Goal: Transaction & Acquisition: Subscribe to service/newsletter

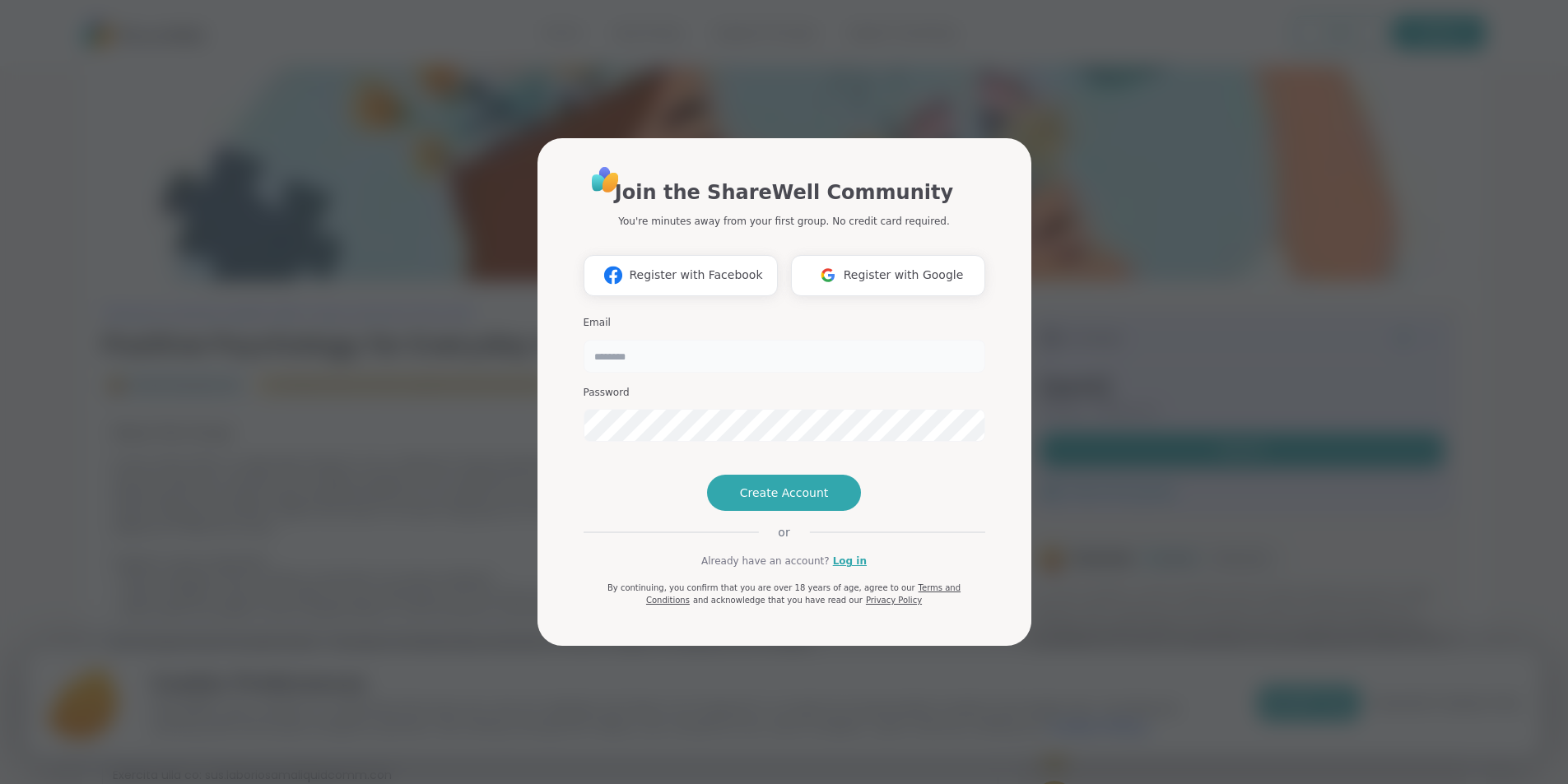
click at [827, 340] on input "email" at bounding box center [785, 356] width 402 height 33
click at [885, 267] on span "Register with Google" at bounding box center [903, 276] width 120 height 17
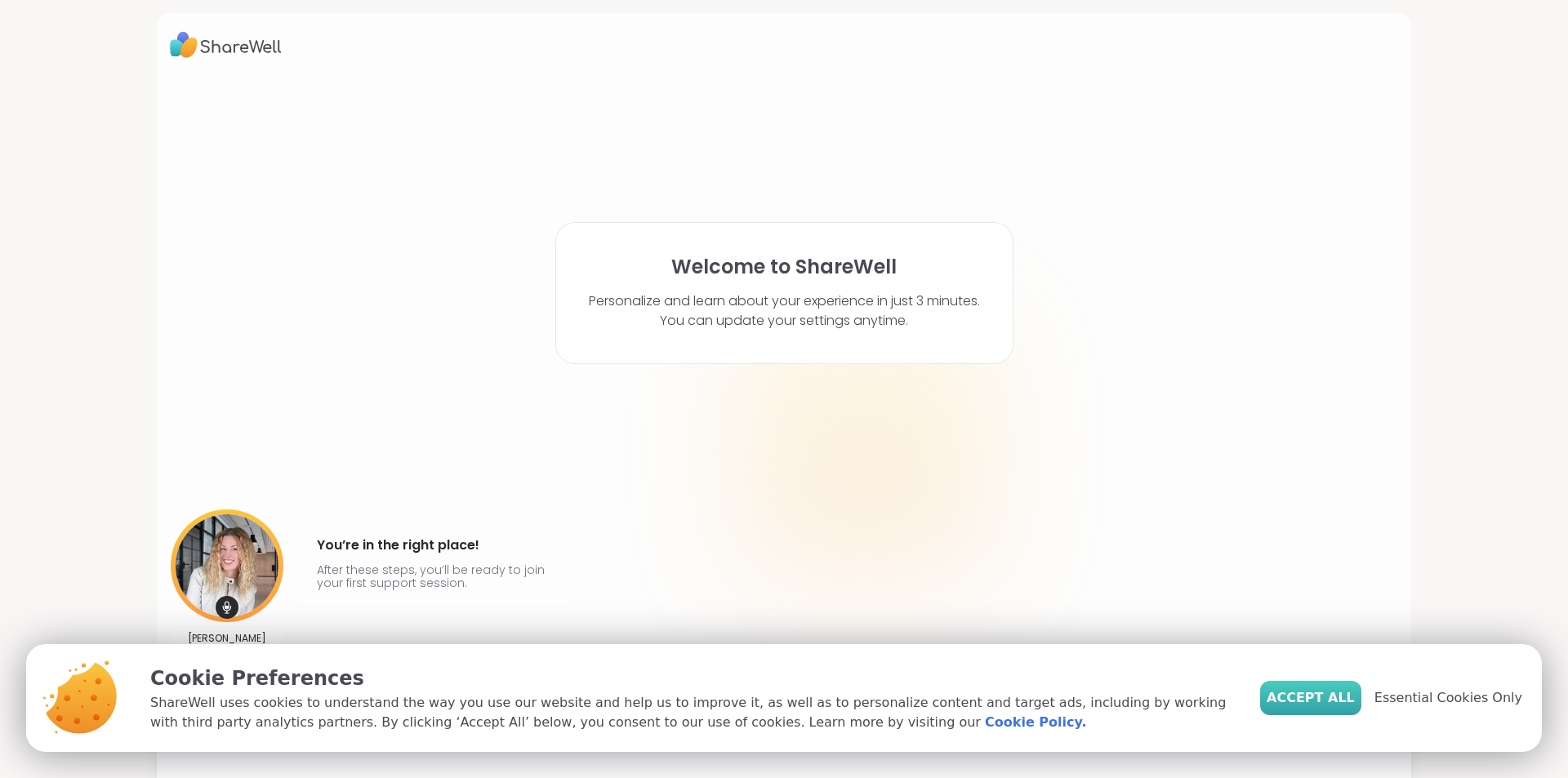
click at [1329, 690] on span "Accept All" at bounding box center [1311, 698] width 89 height 20
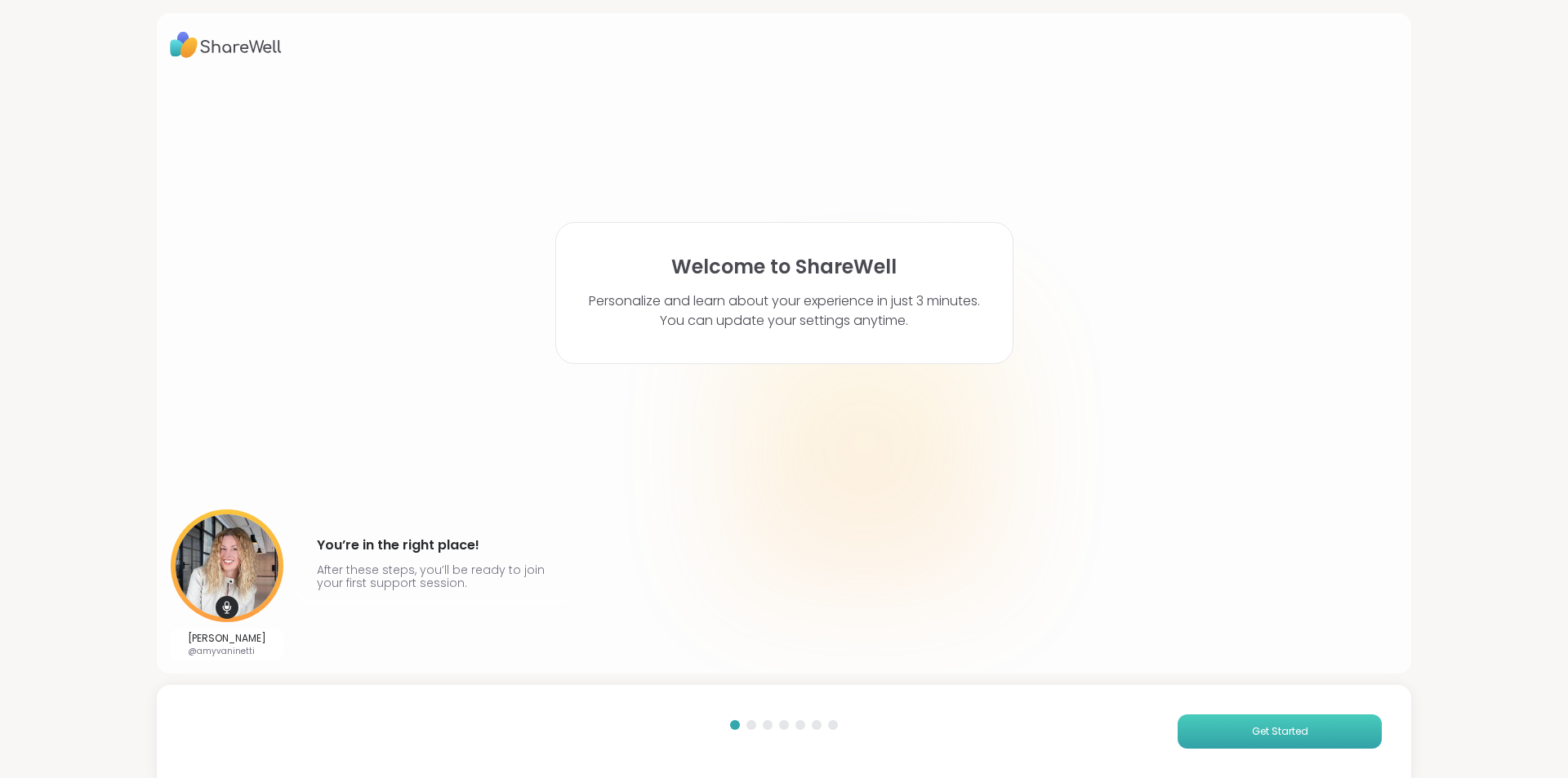
click at [1294, 725] on span "Get Started" at bounding box center [1280, 731] width 56 height 14
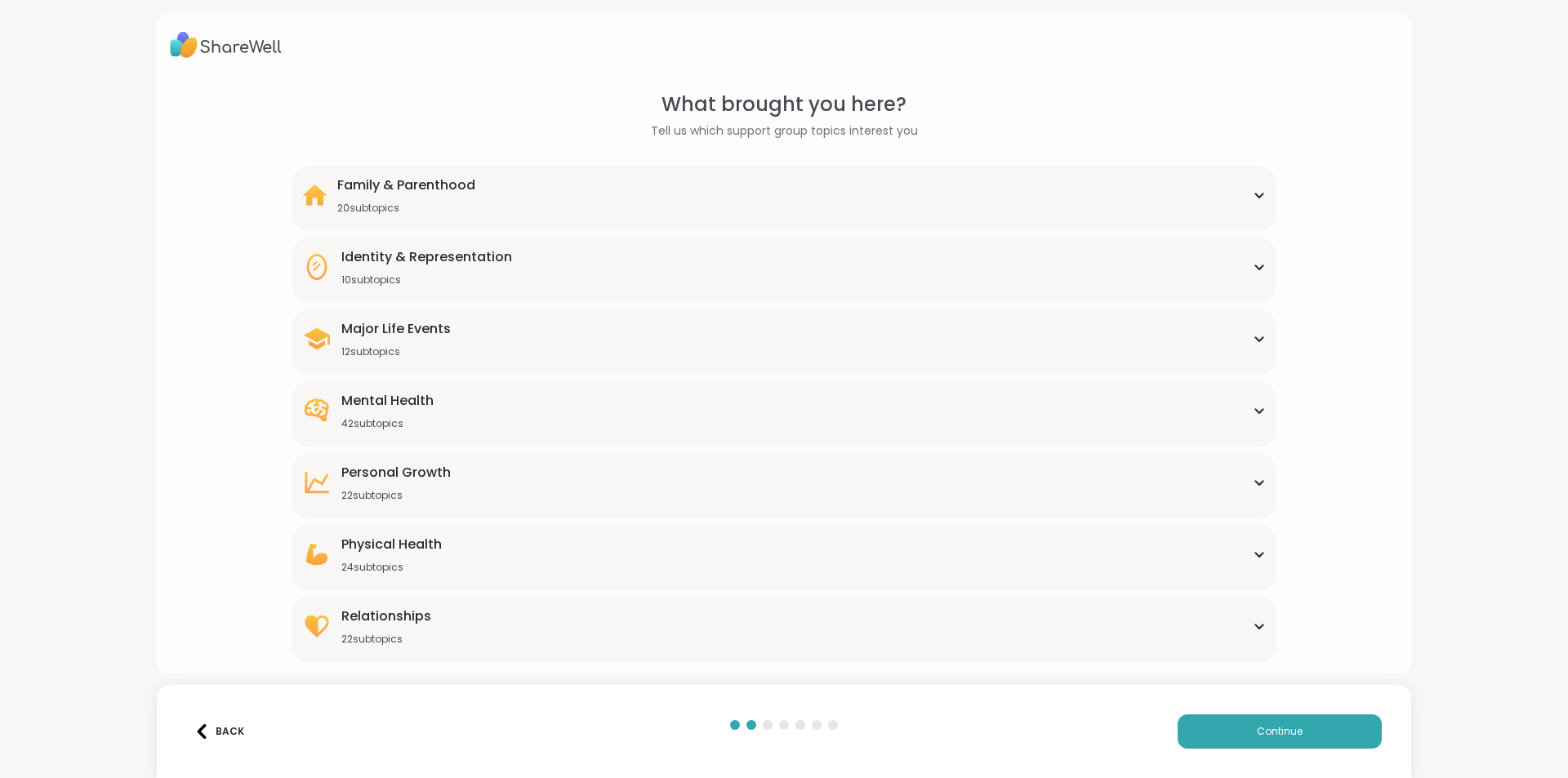
click at [1235, 198] on div "Family & Parenthood 20 subtopics" at bounding box center [784, 195] width 963 height 39
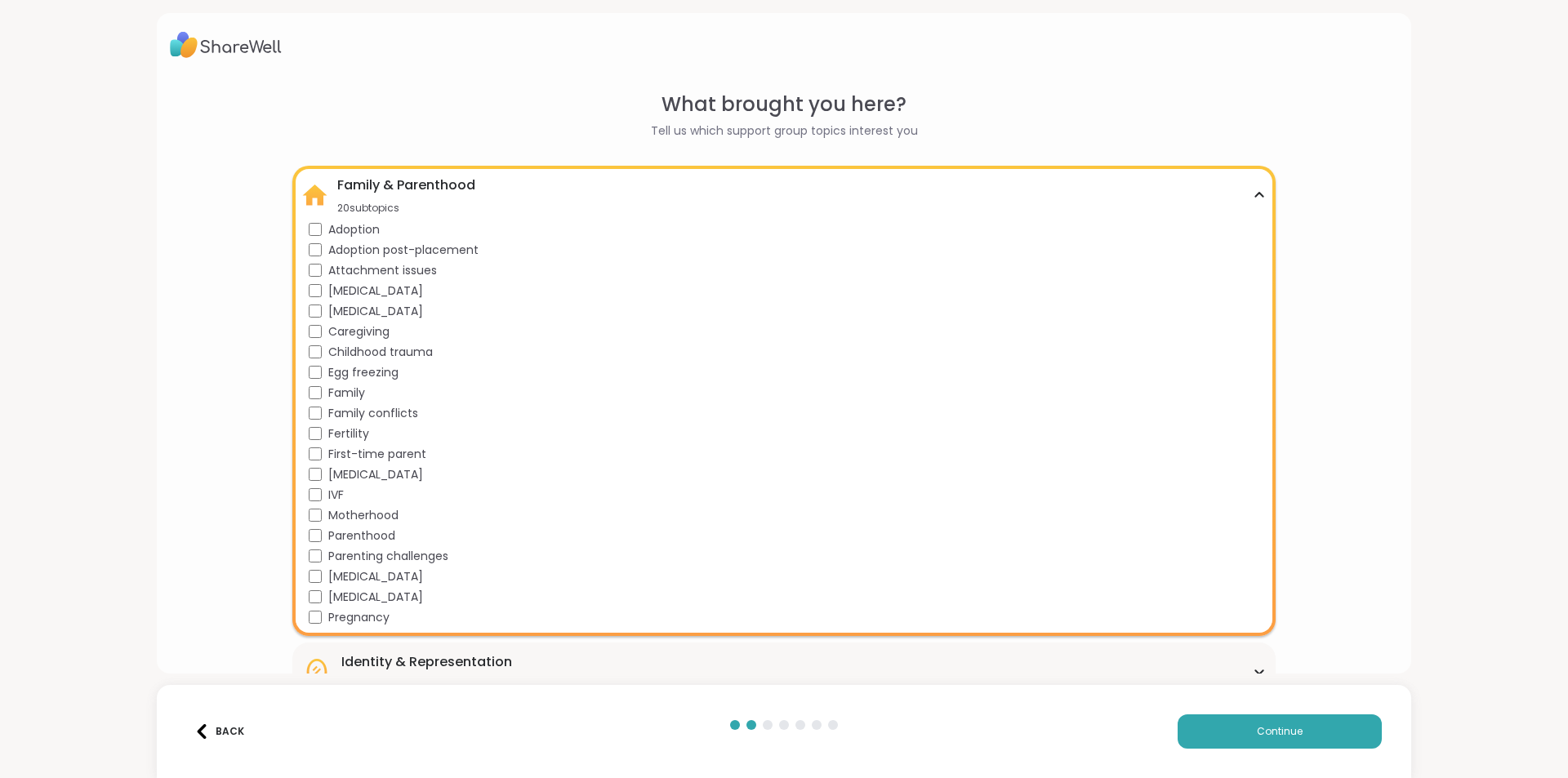
click at [389, 511] on span "Motherhood" at bounding box center [363, 516] width 70 height 17
click at [383, 531] on span "Parenthood" at bounding box center [361, 536] width 67 height 17
click at [379, 549] on span "Parenting challenges" at bounding box center [388, 556] width 120 height 17
click at [411, 449] on span "First-time parent" at bounding box center [377, 454] width 98 height 17
click at [410, 417] on span "Family conflicts" at bounding box center [372, 413] width 89 height 17
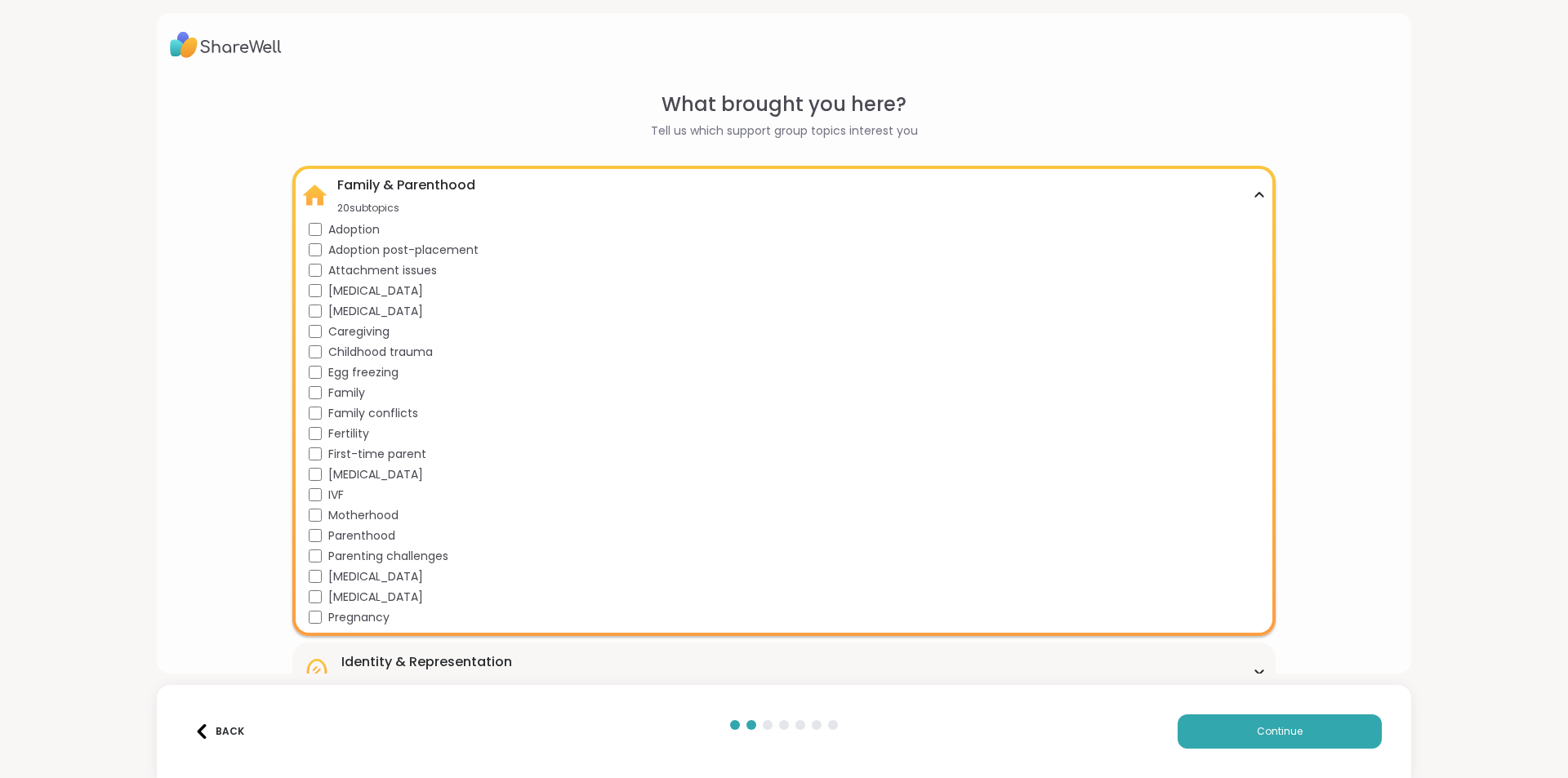
click at [359, 388] on span "Family" at bounding box center [346, 393] width 37 height 17
click at [385, 332] on span "Caregiving" at bounding box center [359, 332] width 61 height 17
click at [1233, 193] on div "Family & Parenthood 20 subtopics" at bounding box center [784, 195] width 963 height 39
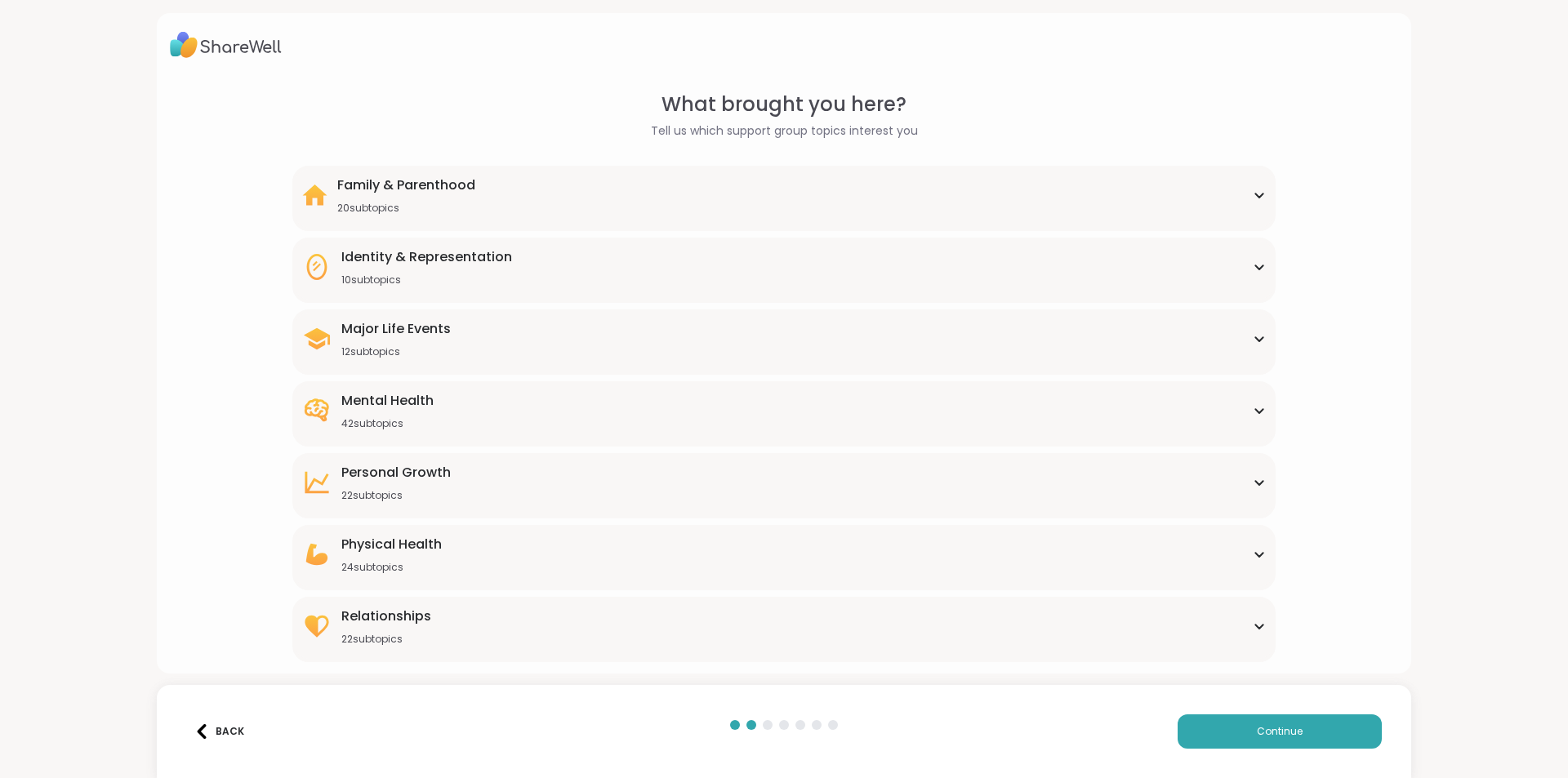
click at [1211, 261] on div "Identity & Representation 10 subtopics" at bounding box center [784, 267] width 963 height 39
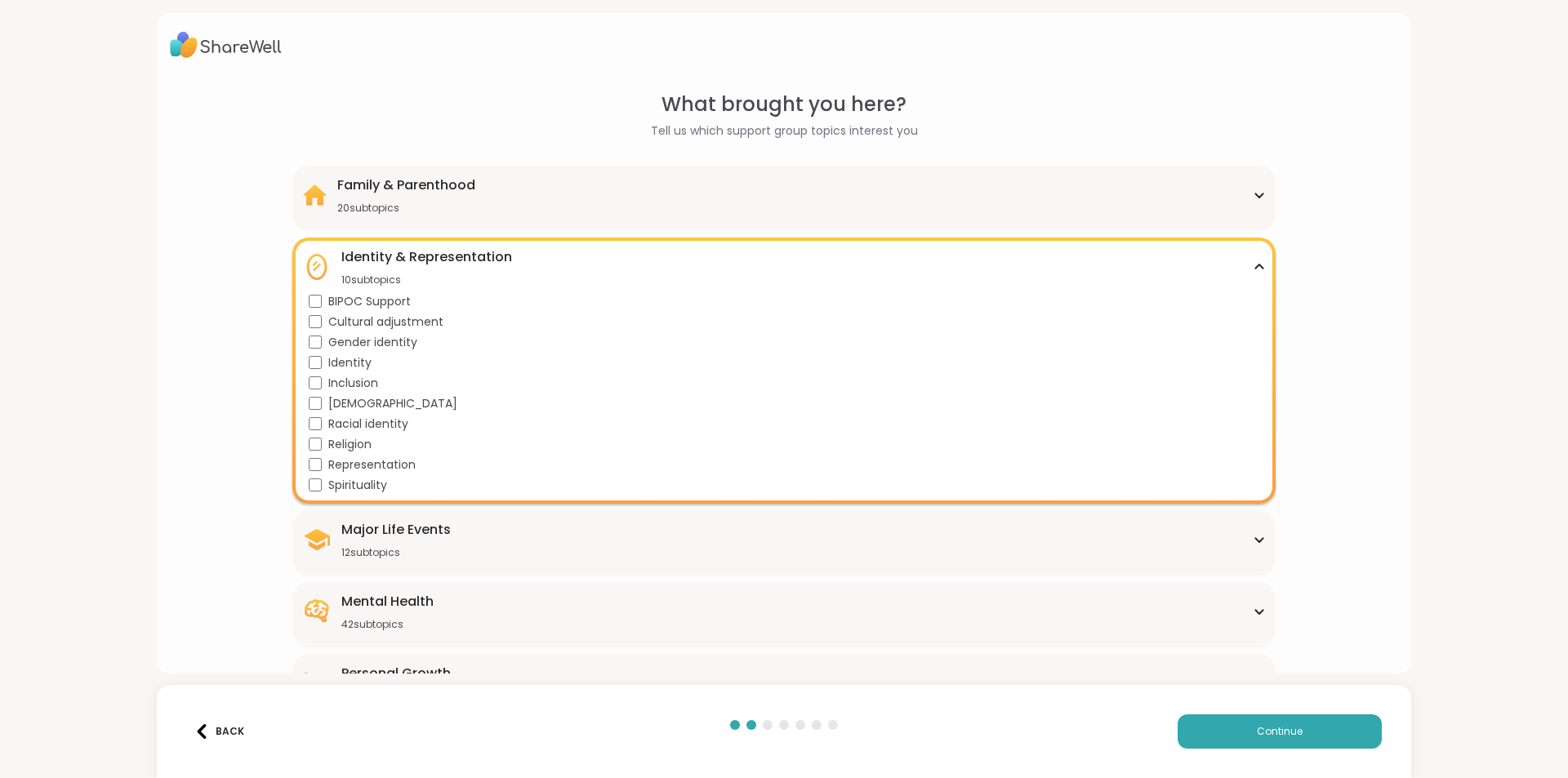
click at [401, 298] on span "BIPOC Support" at bounding box center [369, 302] width 83 height 17
click at [383, 422] on span "Racial identity" at bounding box center [368, 424] width 80 height 17
click at [368, 487] on span "Spirituality" at bounding box center [357, 486] width 59 height 17
click at [1239, 264] on div "Identity & Representation 10 subtopics" at bounding box center [784, 267] width 963 height 39
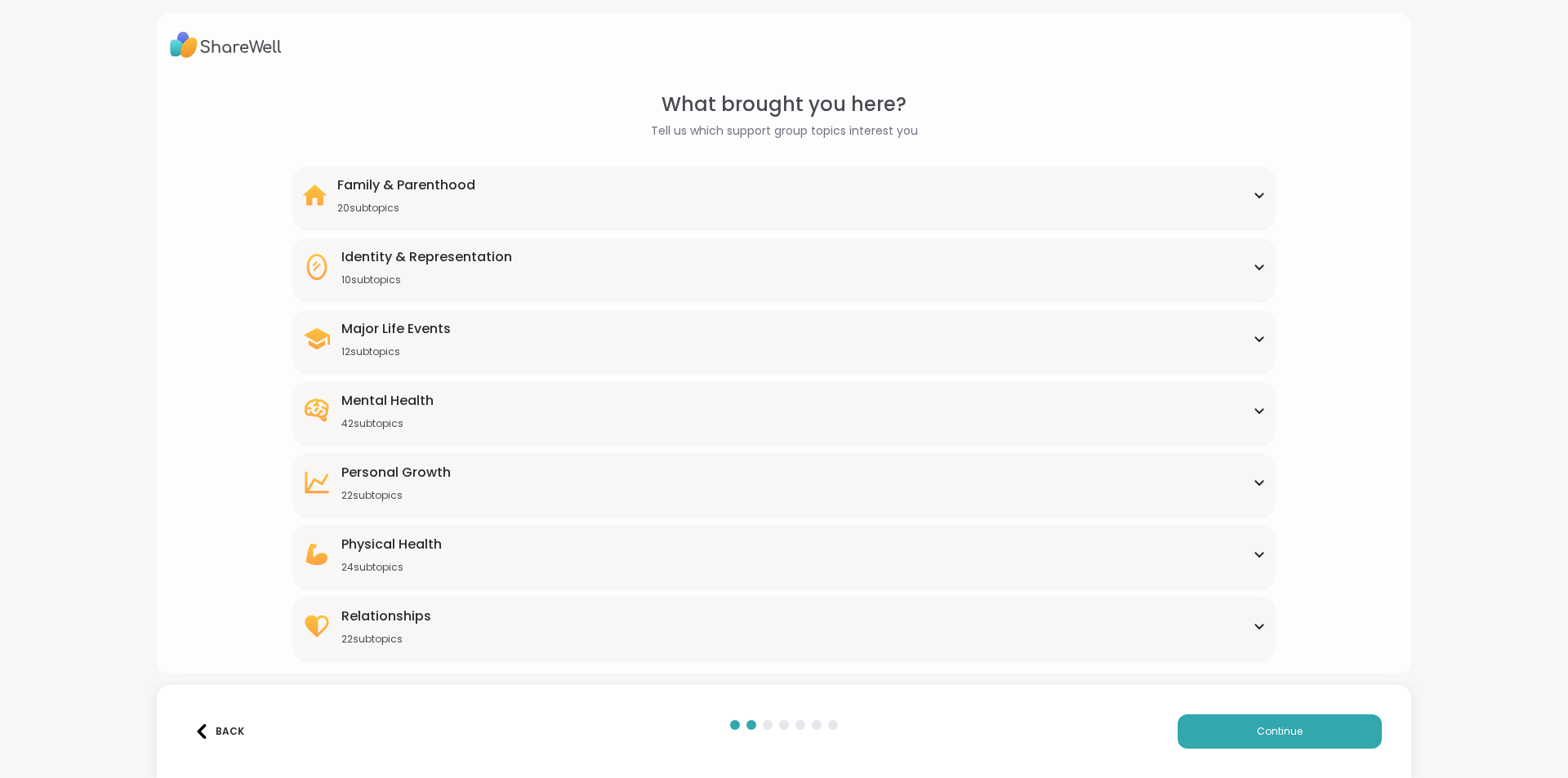
click at [1236, 333] on div "Major Life Events 12 subtopics" at bounding box center [784, 339] width 963 height 39
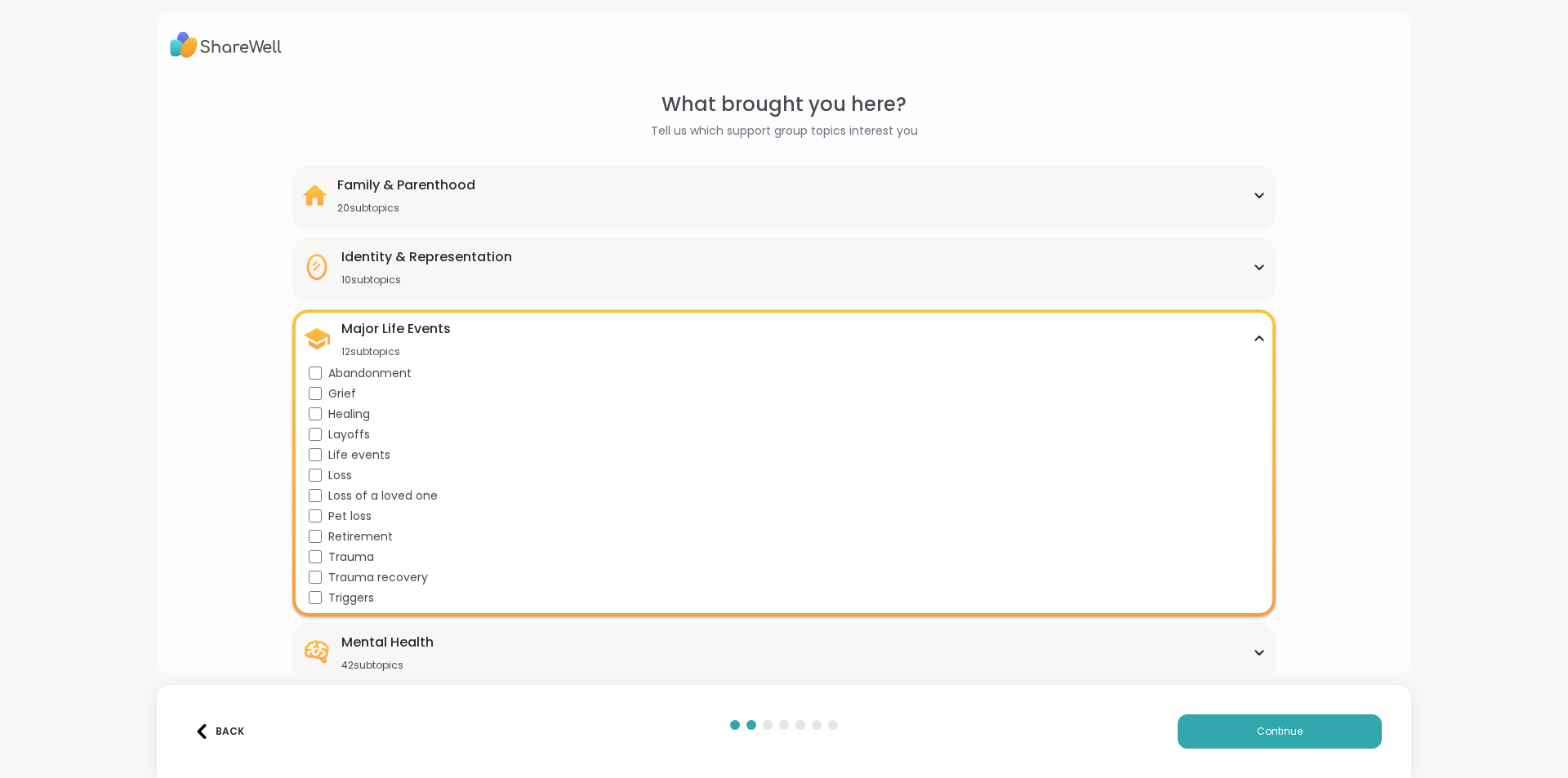
click at [398, 372] on span "Abandonment" at bounding box center [370, 373] width 84 height 17
click at [363, 454] on span "Life events" at bounding box center [359, 455] width 62 height 17
click at [383, 490] on span "Loss of a loved one" at bounding box center [383, 496] width 109 height 17
click at [377, 533] on span "Retirement" at bounding box center [360, 537] width 65 height 17
click at [1252, 327] on div "Major Life Events 12 subtopics" at bounding box center [784, 339] width 963 height 39
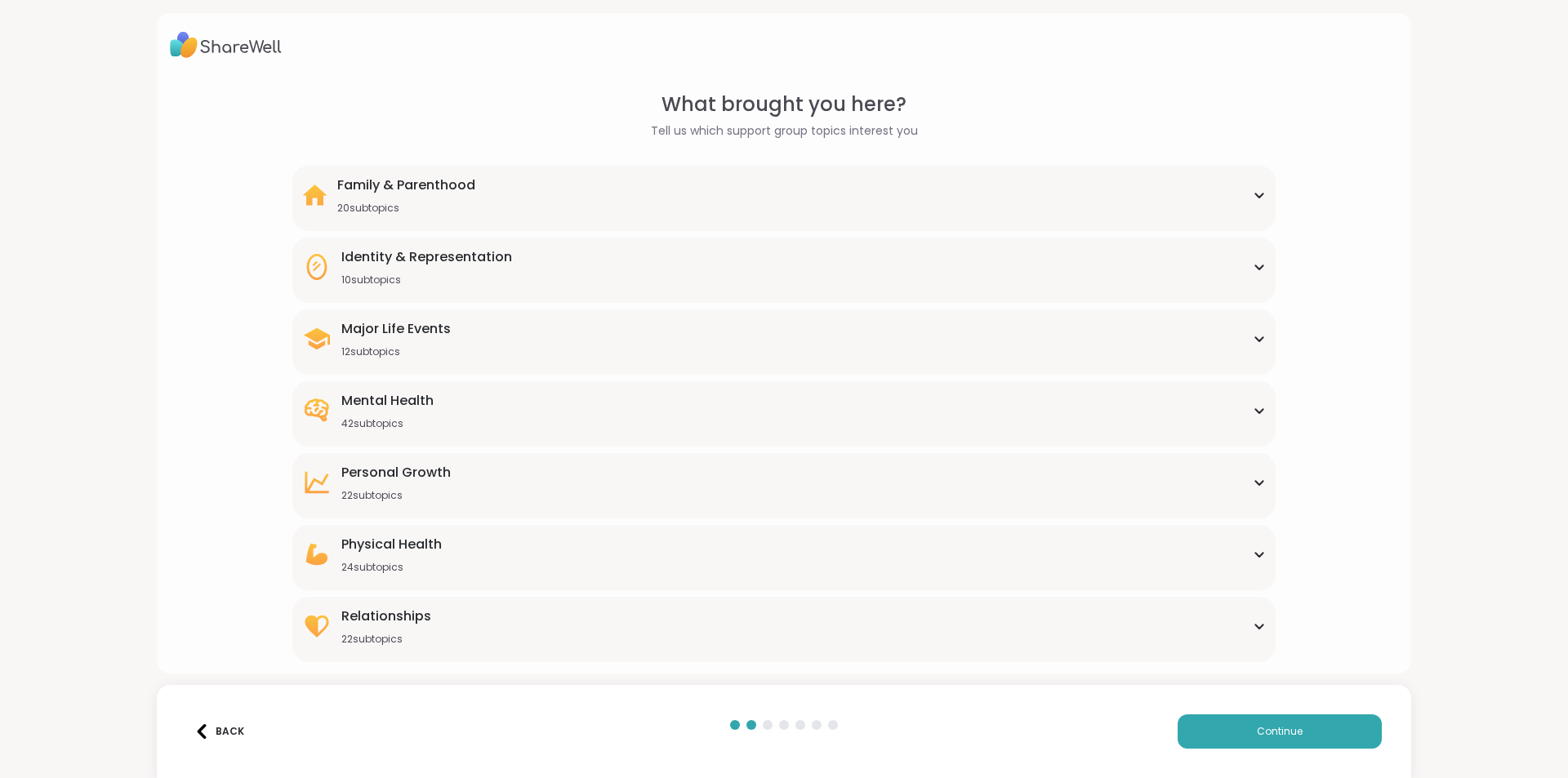
click at [1229, 388] on div "Mental Health 42 subtopics Academic stress Addiction [MEDICAL_DATA] Aging Anxie…" at bounding box center [783, 414] width 983 height 66
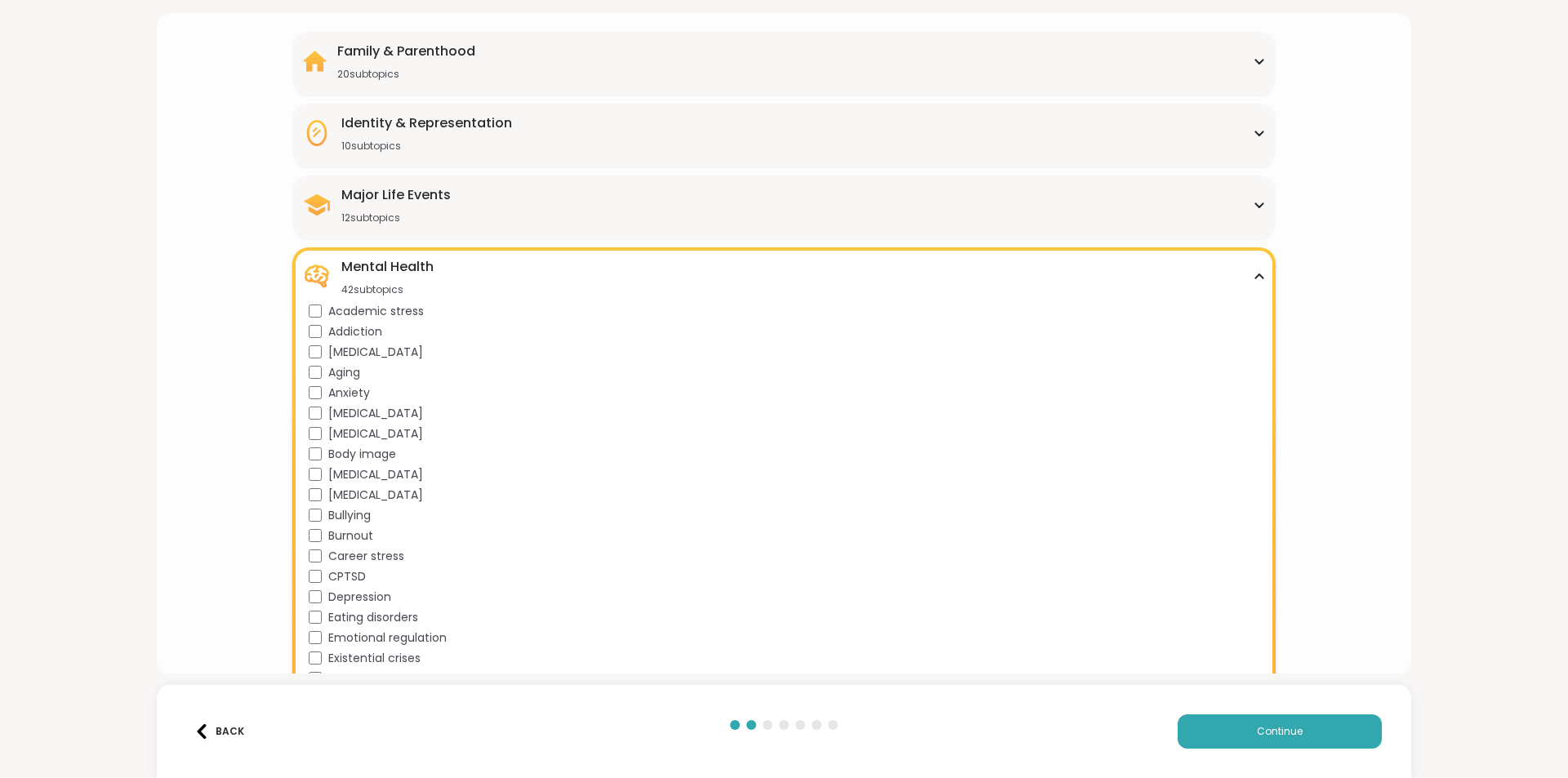
scroll to position [164, 0]
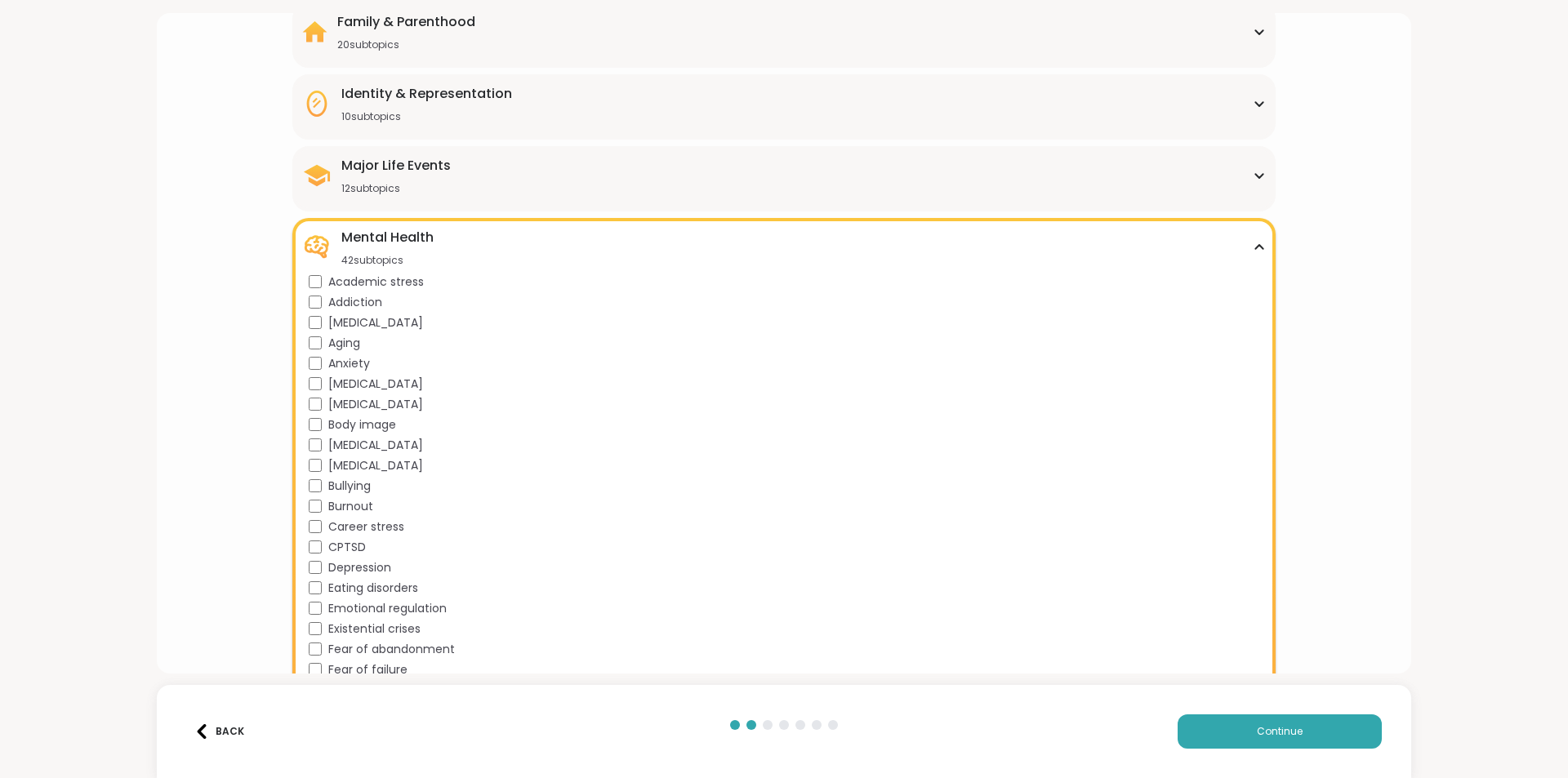
click at [412, 383] on span "[MEDICAL_DATA]" at bounding box center [375, 384] width 95 height 17
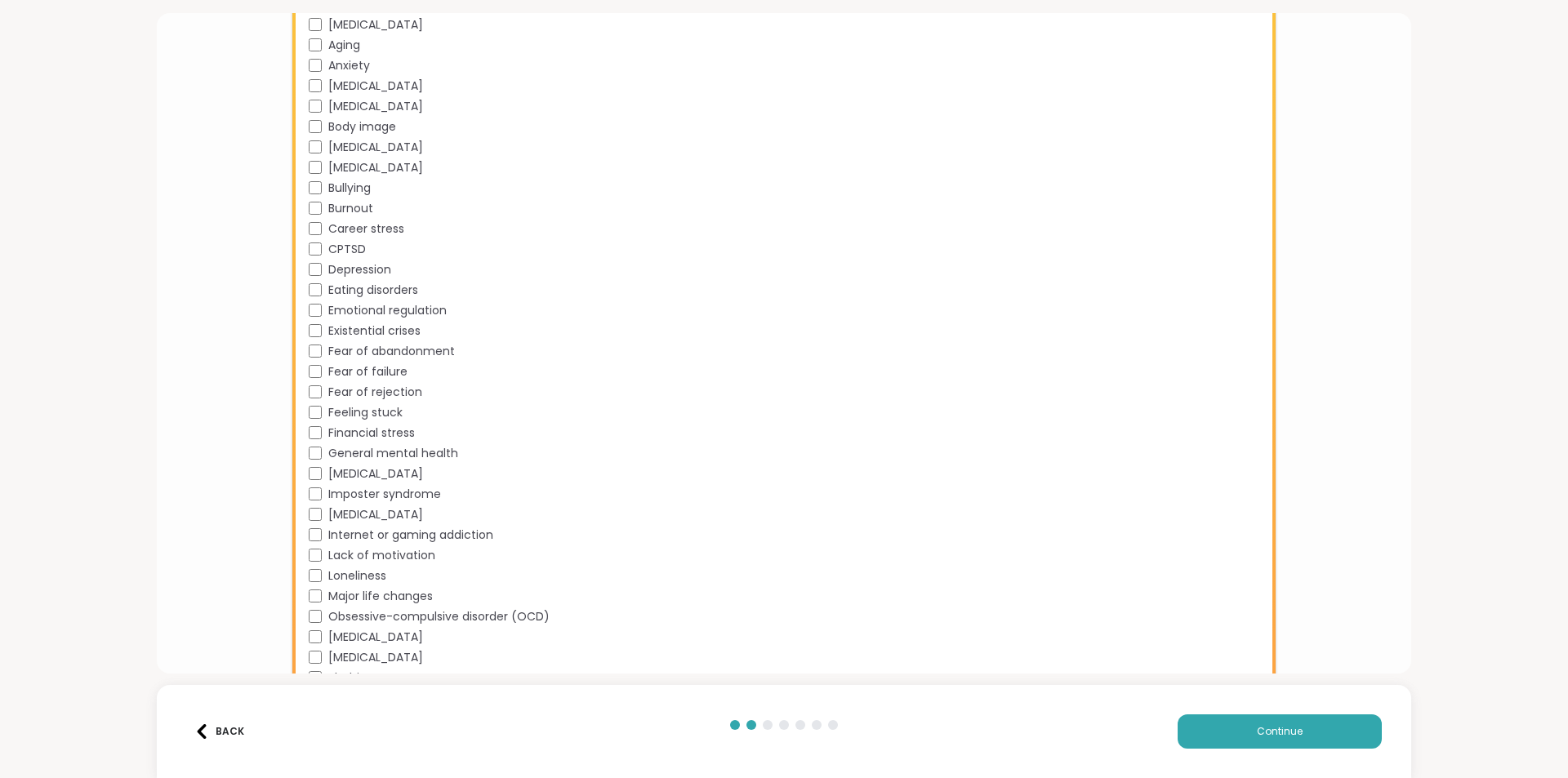
scroll to position [490, 0]
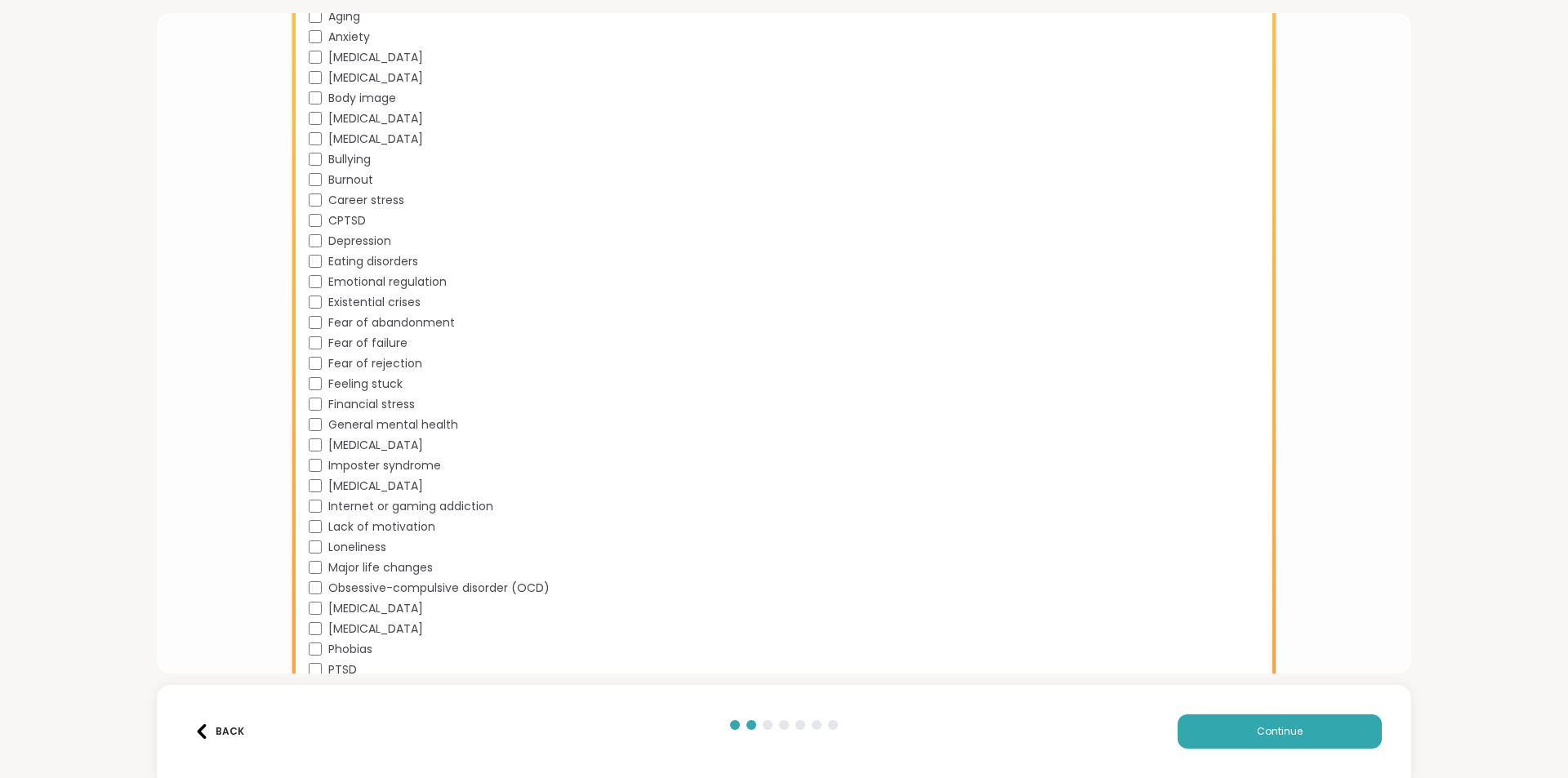
click at [405, 419] on span "General mental health" at bounding box center [393, 425] width 130 height 17
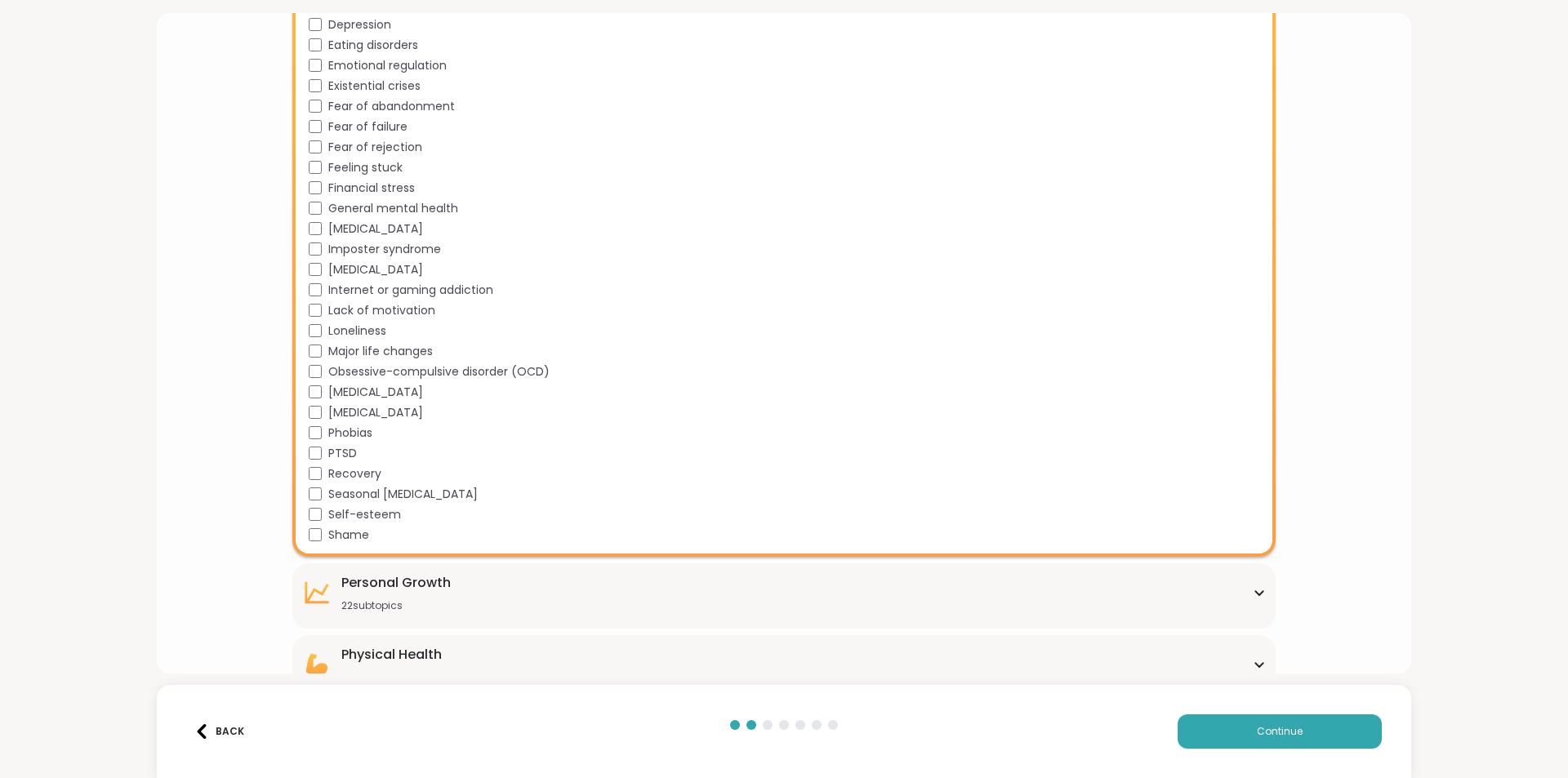
scroll to position [735, 0]
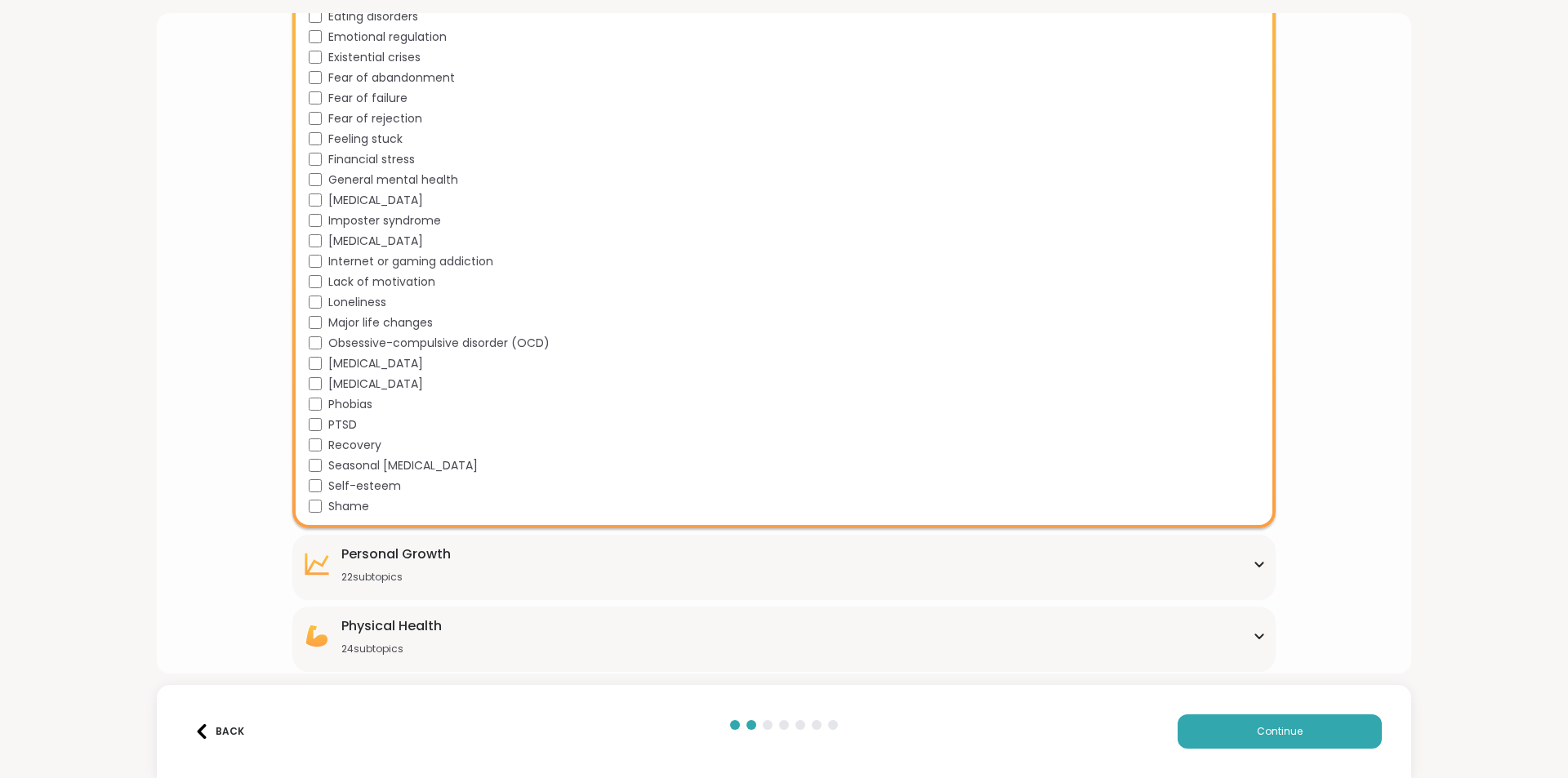
click at [761, 584] on div "[MEDICAL_DATA] 22 subtopics Affirmations Assertiveness Body doubling Boundary s…" at bounding box center [783, 568] width 983 height 66
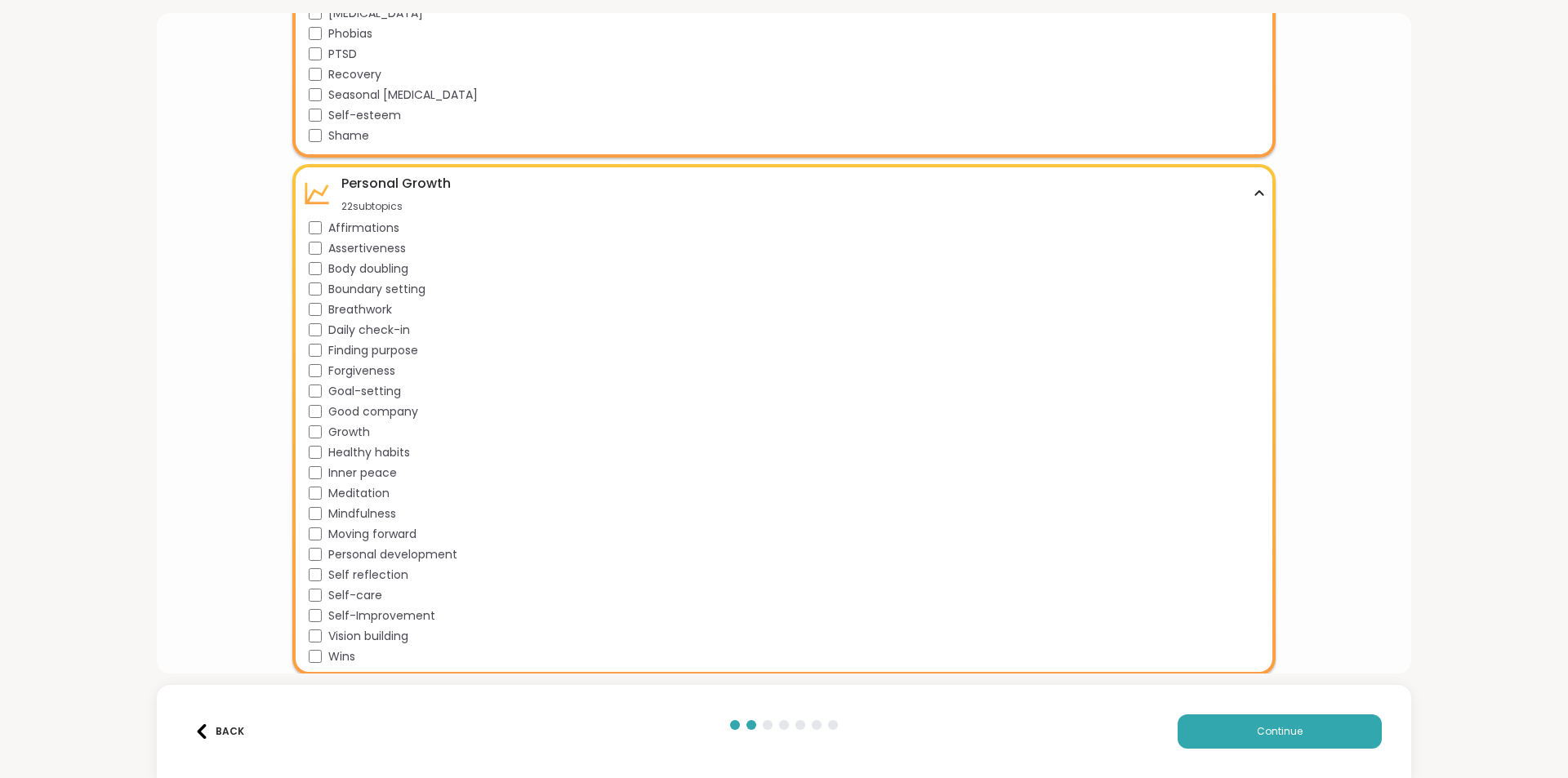
scroll to position [1144, 0]
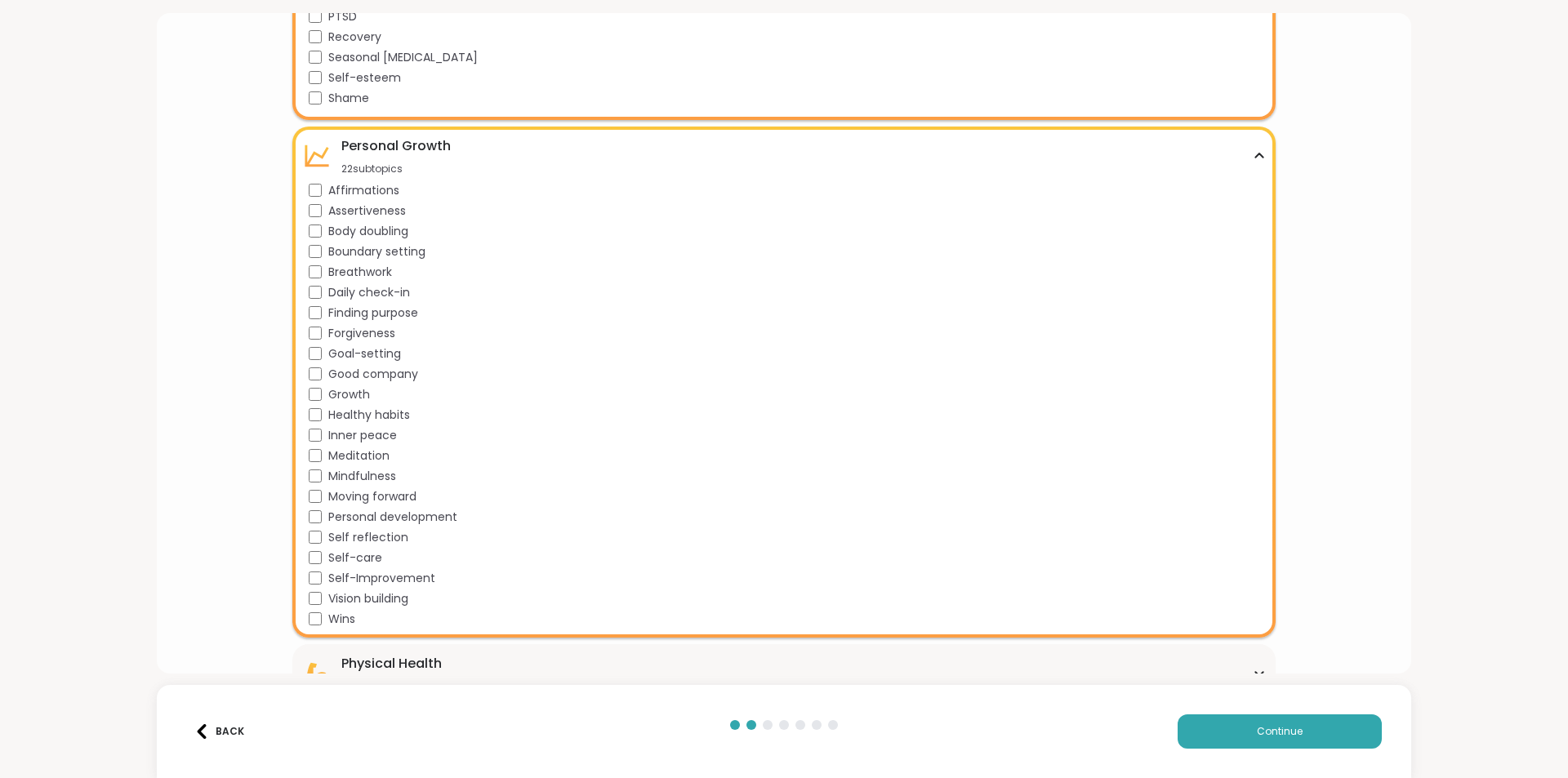
click at [394, 195] on span "Affirmations" at bounding box center [363, 191] width 71 height 17
click at [395, 214] on span "Assertiveness" at bounding box center [366, 211] width 78 height 17
click at [388, 289] on span "Daily check-in" at bounding box center [369, 293] width 82 height 17
click at [383, 329] on span "Forgiveness" at bounding box center [361, 333] width 67 height 17
click at [378, 345] on span "Goal-setting" at bounding box center [364, 354] width 72 height 17
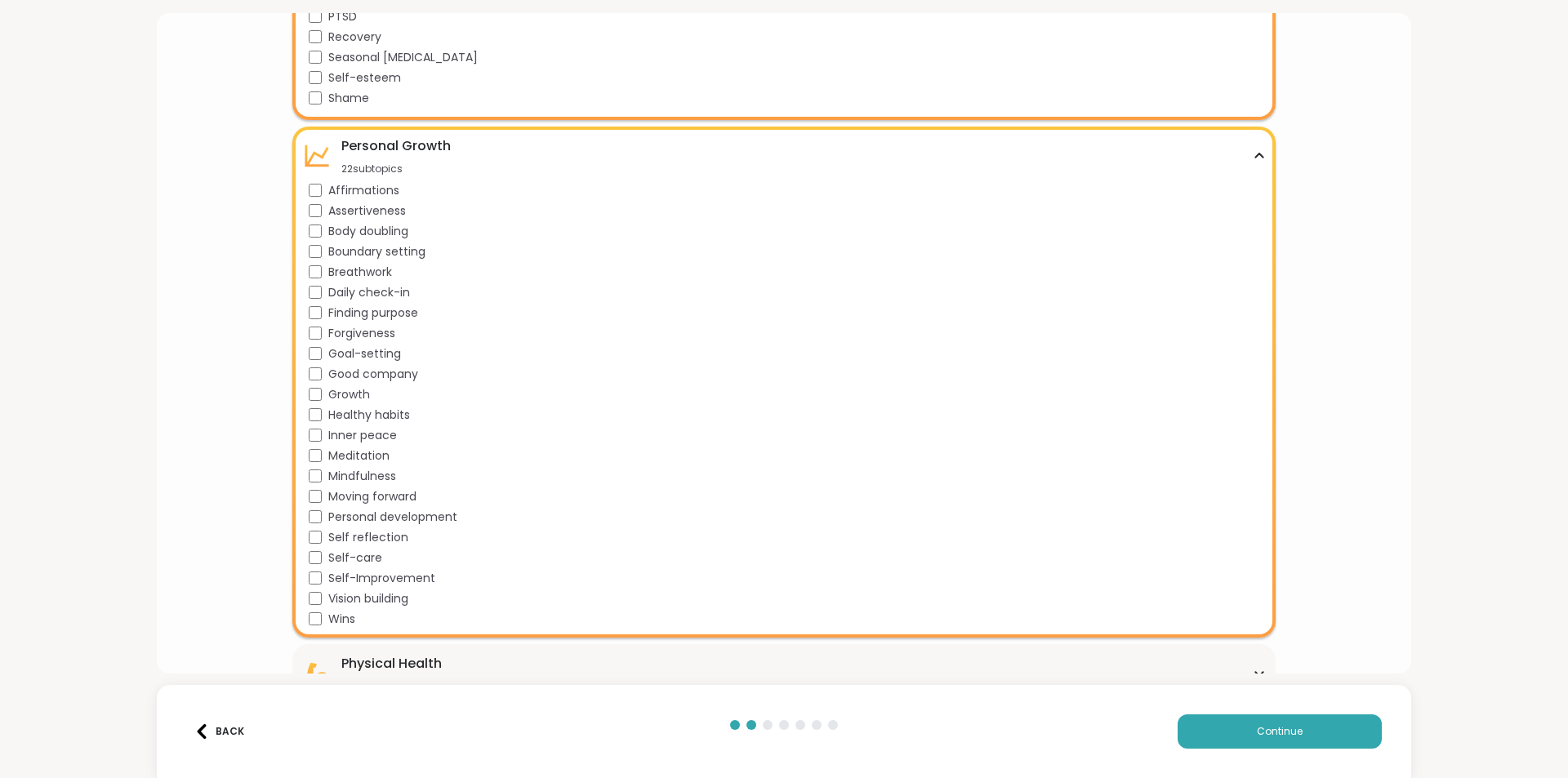
click at [365, 388] on span "Growth" at bounding box center [349, 395] width 42 height 17
click at [364, 410] on span "Healthy habits" at bounding box center [369, 415] width 82 height 17
click at [360, 431] on span "Inner peace" at bounding box center [362, 435] width 69 height 17
click at [362, 452] on span "Meditation" at bounding box center [359, 456] width 61 height 17
click at [357, 473] on span "Mindfulness" at bounding box center [362, 476] width 68 height 17
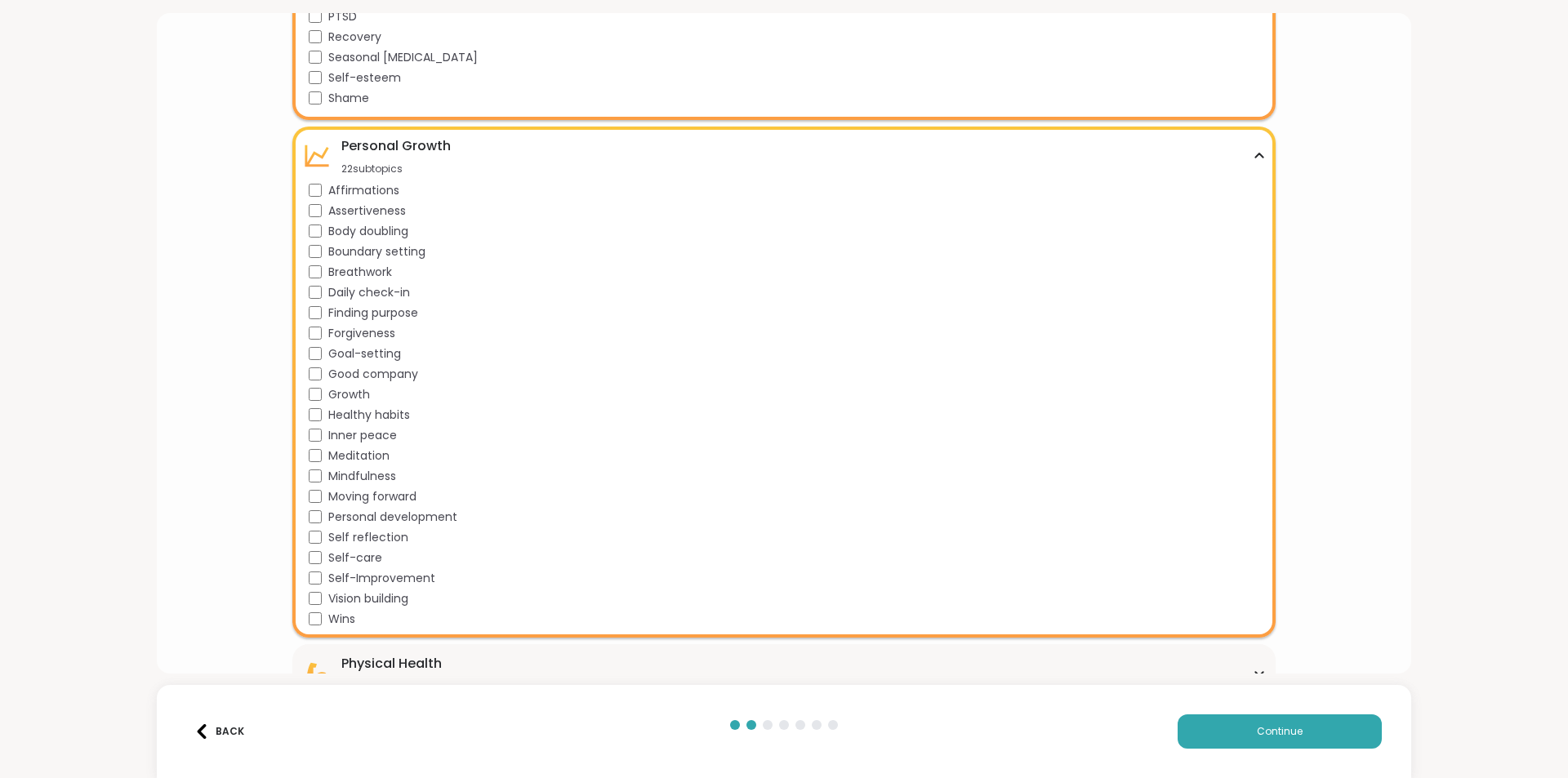
click at [355, 494] on span "Moving forward" at bounding box center [372, 497] width 89 height 17
click at [349, 514] on span "Personal development" at bounding box center [392, 517] width 129 height 17
click at [342, 534] on span "Self reflection" at bounding box center [368, 538] width 80 height 17
click at [338, 553] on span "Self-care" at bounding box center [355, 558] width 54 height 17
click at [338, 575] on span "Self-Improvement" at bounding box center [382, 579] width 107 height 17
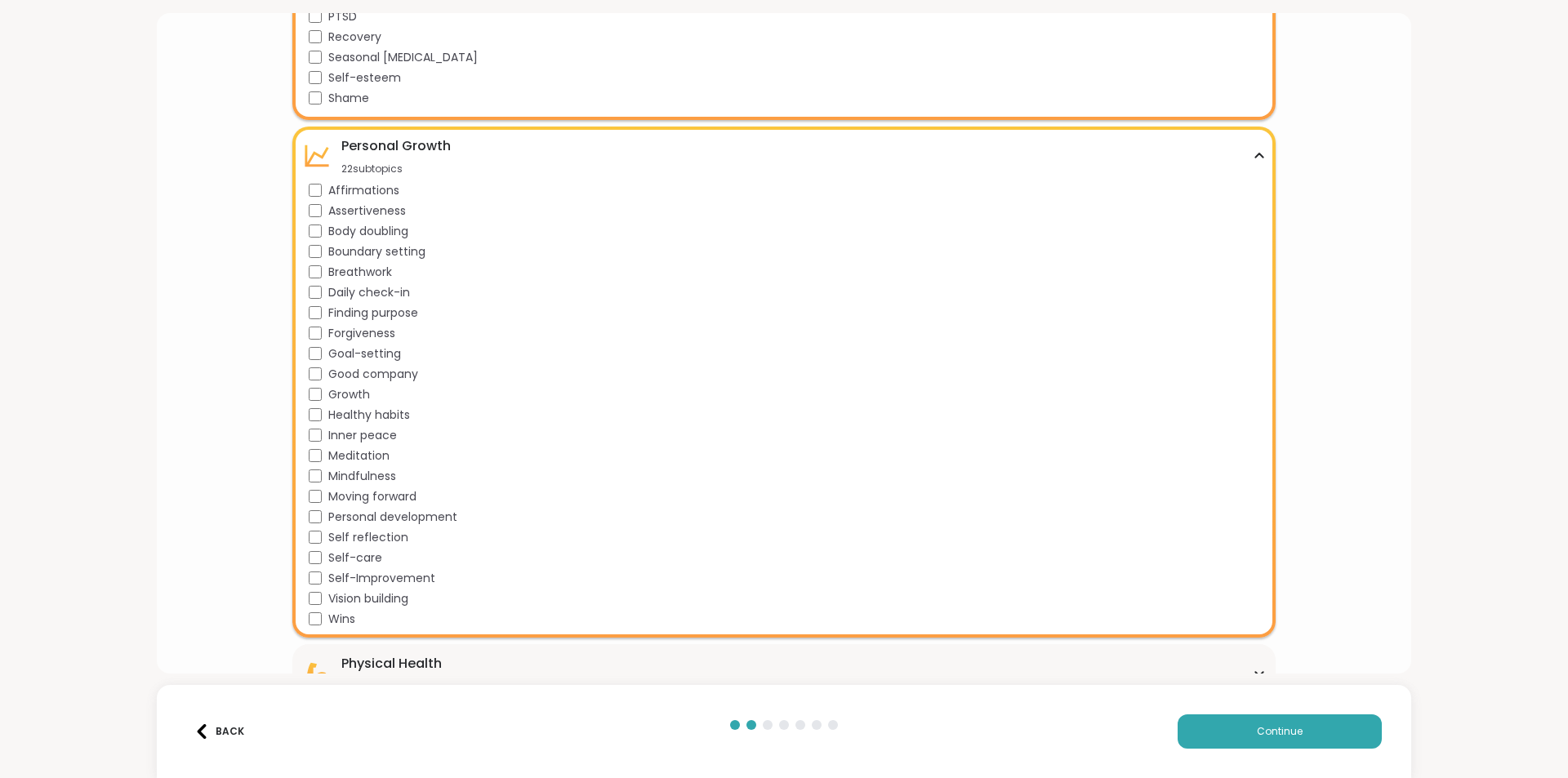
click at [335, 594] on span "Vision building" at bounding box center [368, 599] width 80 height 17
click at [328, 622] on span "Wins" at bounding box center [342, 620] width 27 height 17
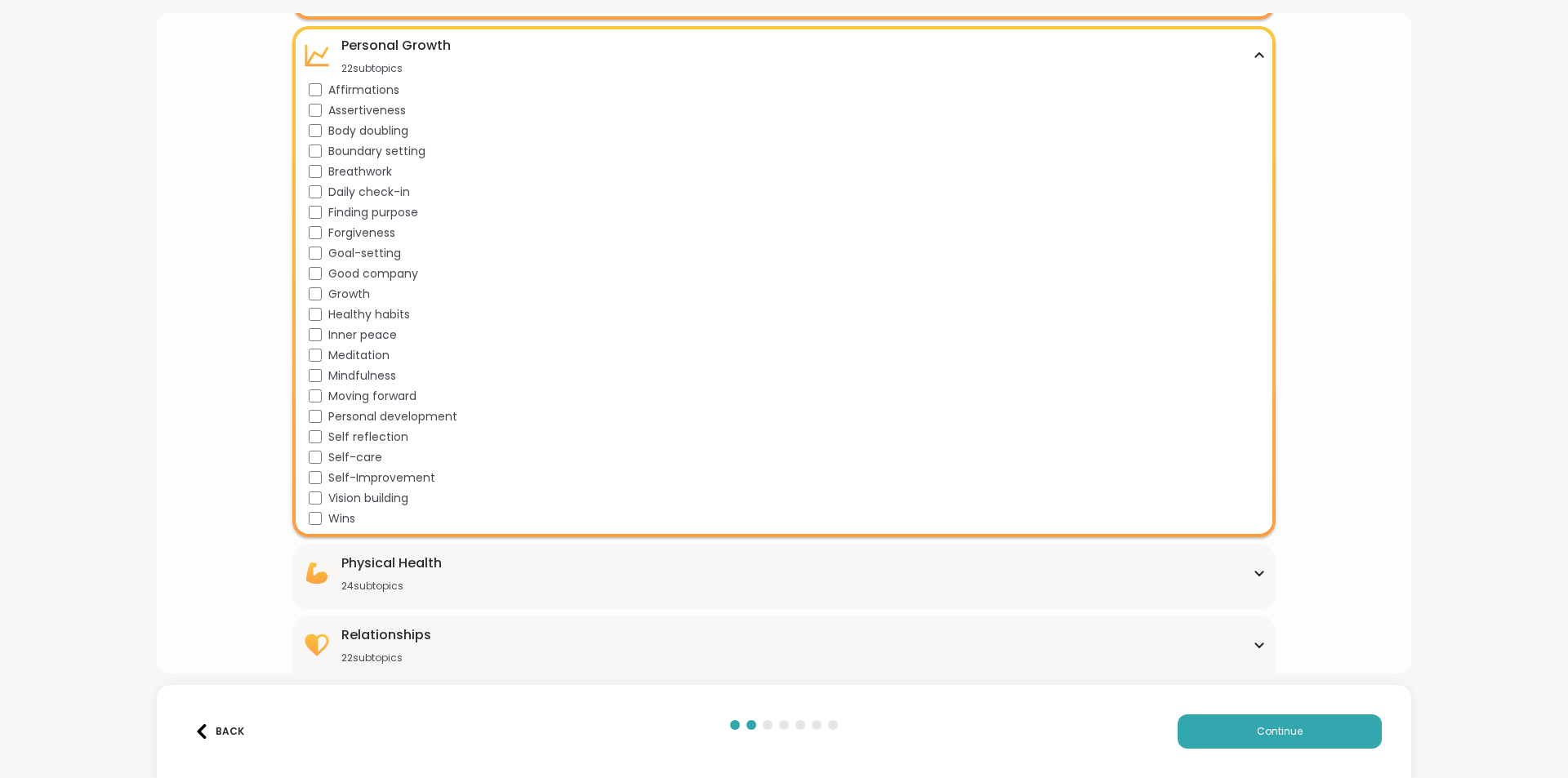
scroll to position [1251, 0]
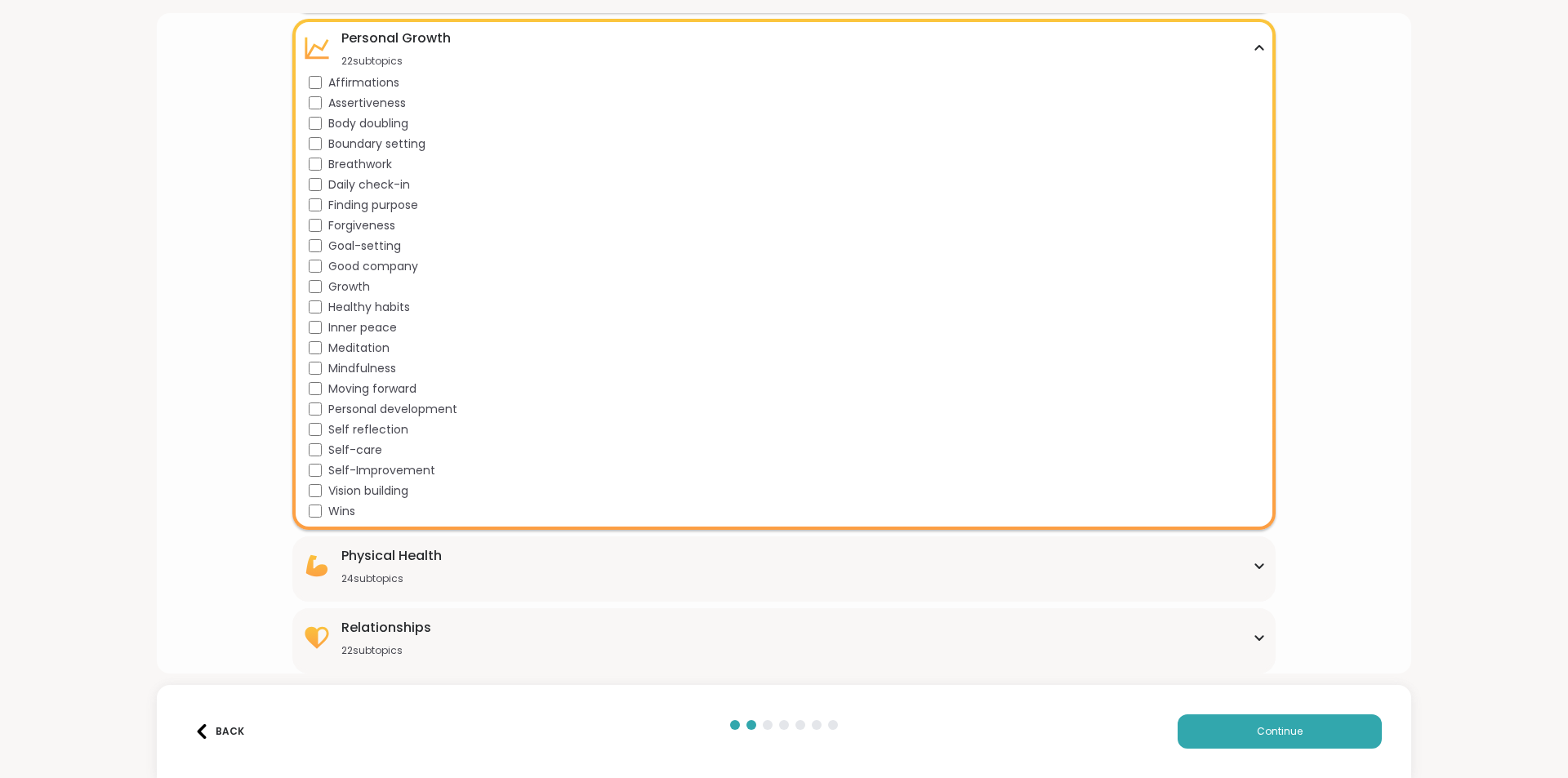
click at [404, 271] on span "Good company" at bounding box center [372, 267] width 89 height 17
click at [756, 586] on div "Physical Health 24 subtopics [MEDICAL_DATA] [MEDICAL_DATA] [MEDICAL_DATA] [MEDI…" at bounding box center [783, 569] width 983 height 66
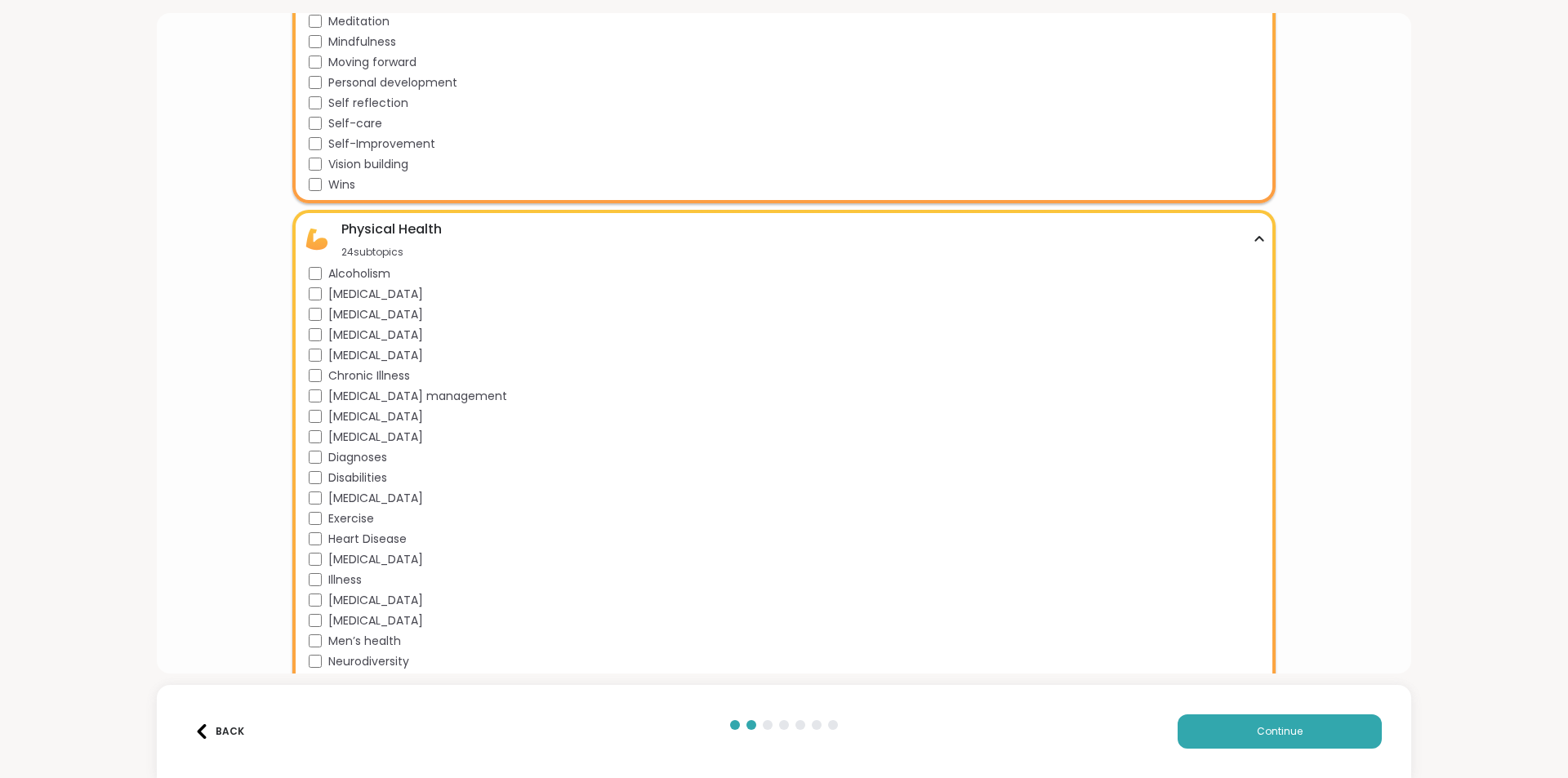
scroll to position [1659, 0]
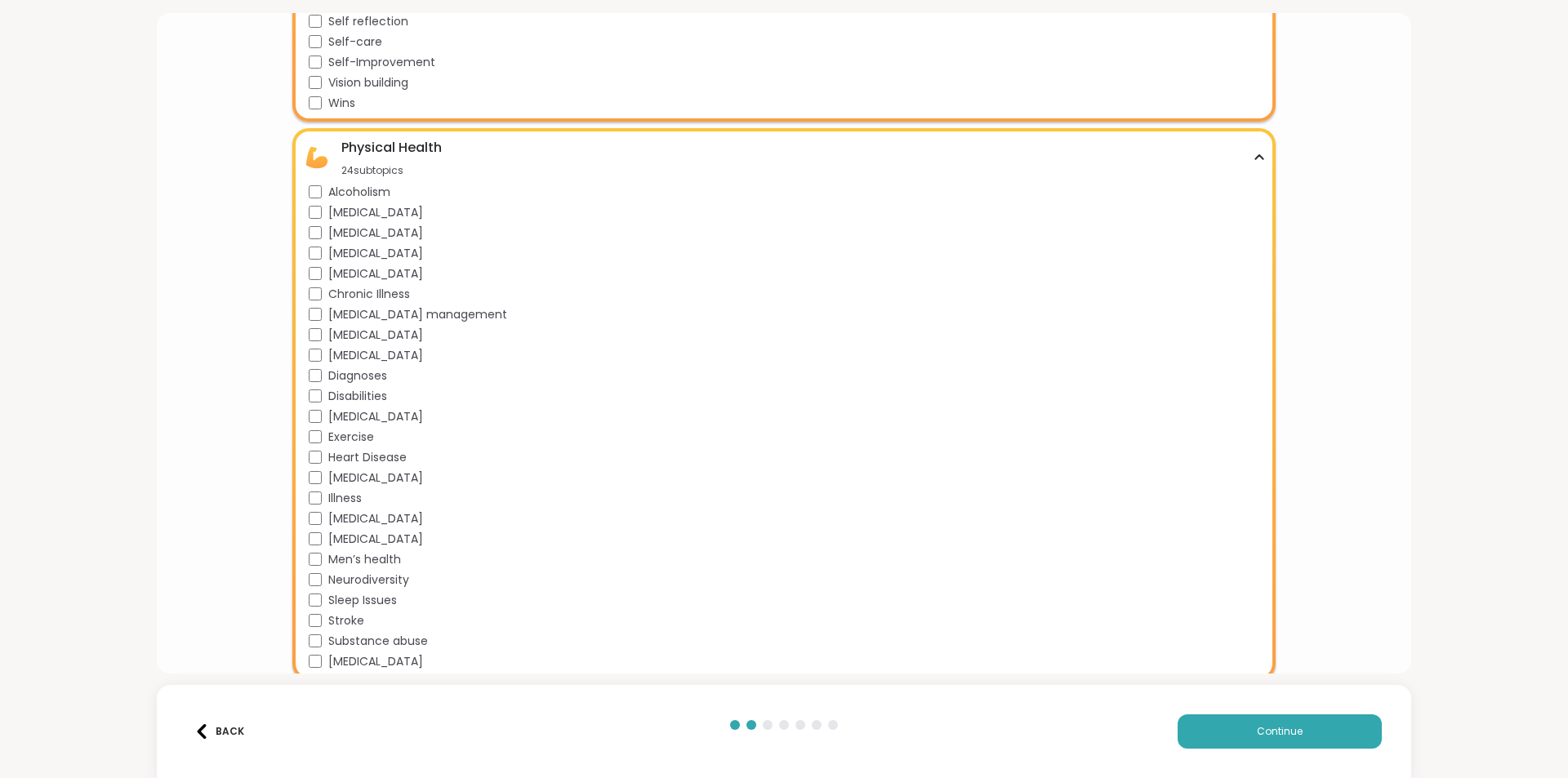
click at [474, 311] on span "[MEDICAL_DATA] management" at bounding box center [418, 314] width 179 height 17
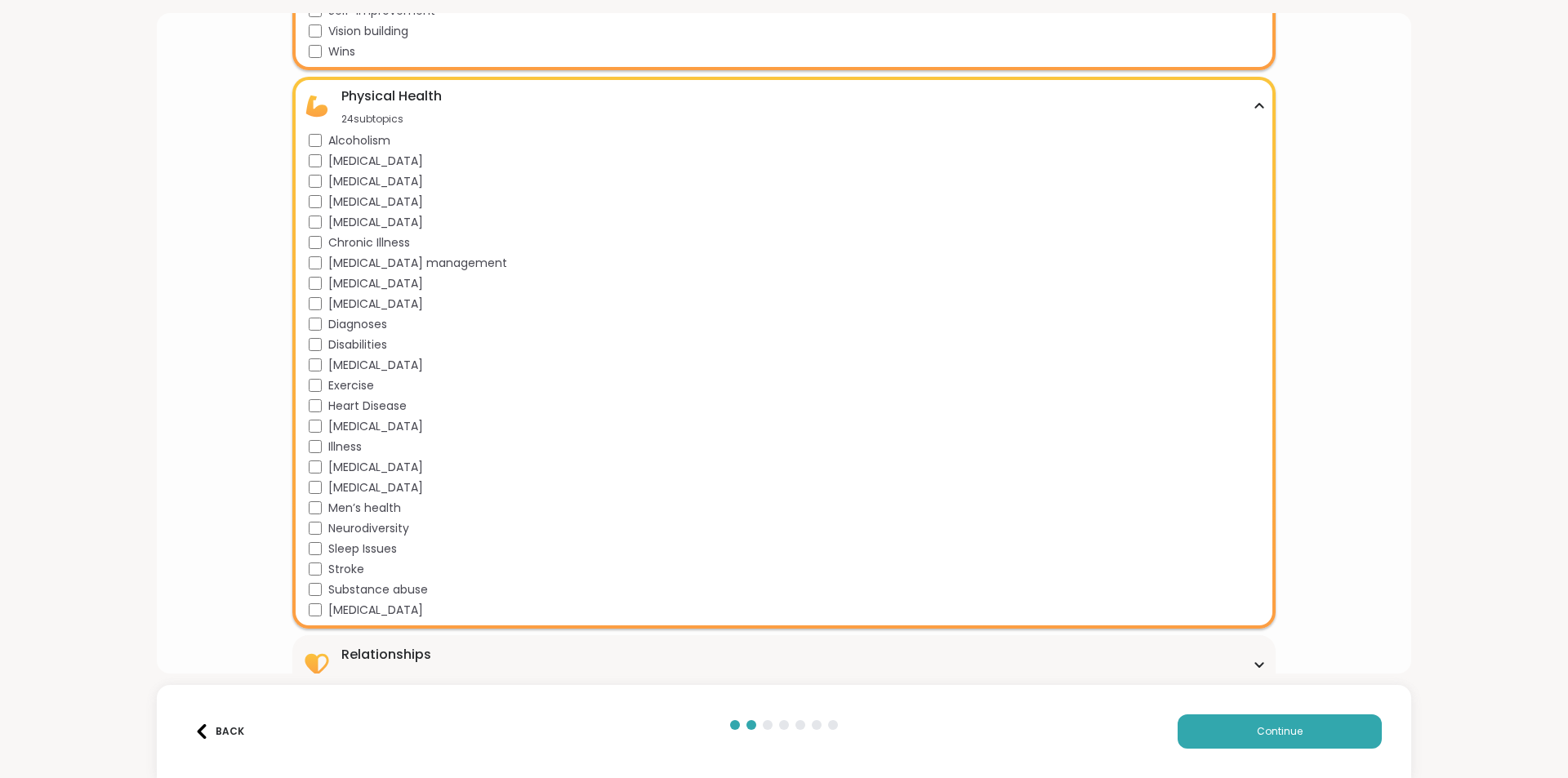
scroll to position [1738, 0]
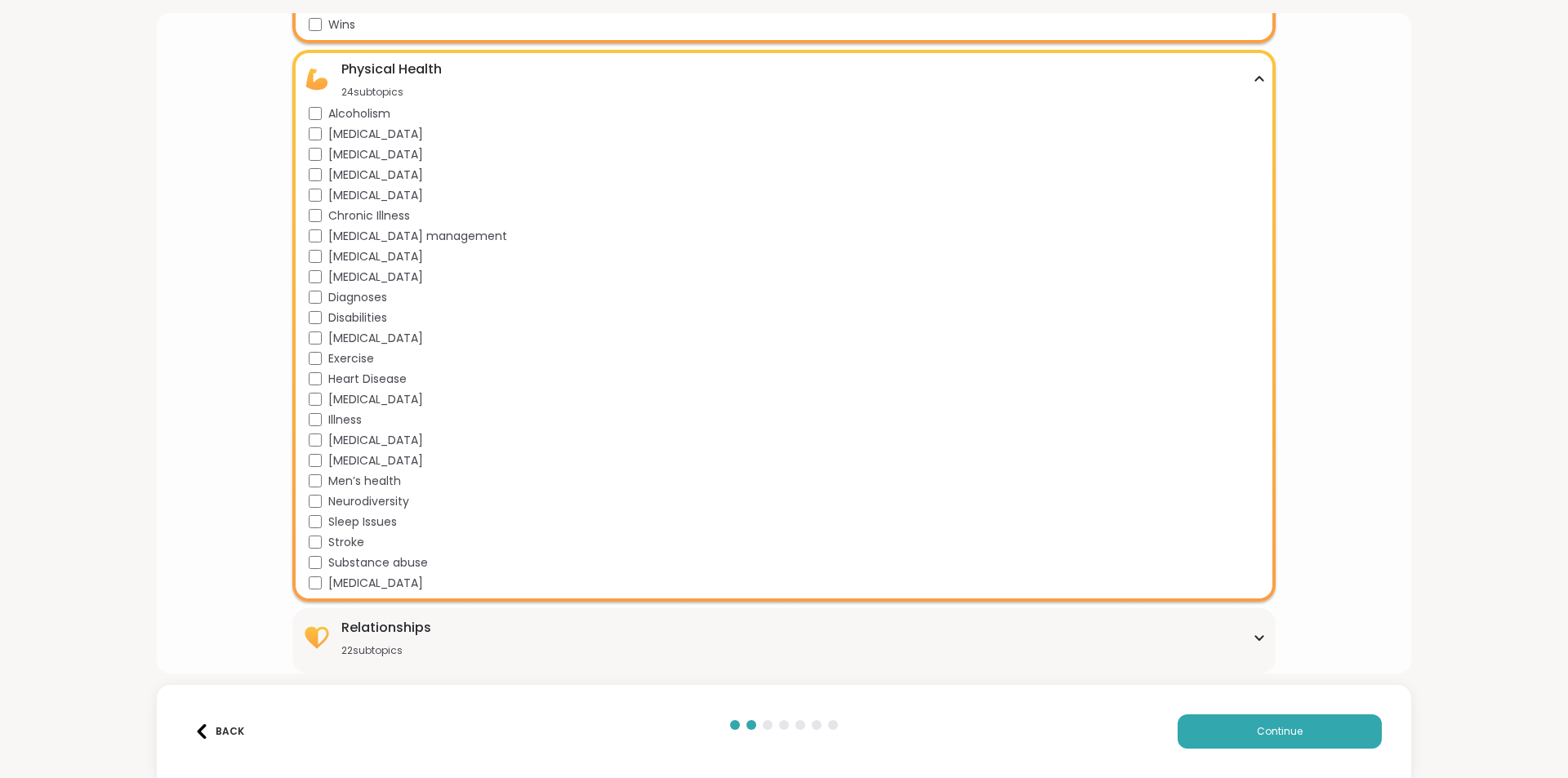
click at [363, 360] on span "Exercise" at bounding box center [351, 359] width 46 height 17
click at [622, 641] on div "Relationships 22 subtopics" at bounding box center [784, 638] width 963 height 39
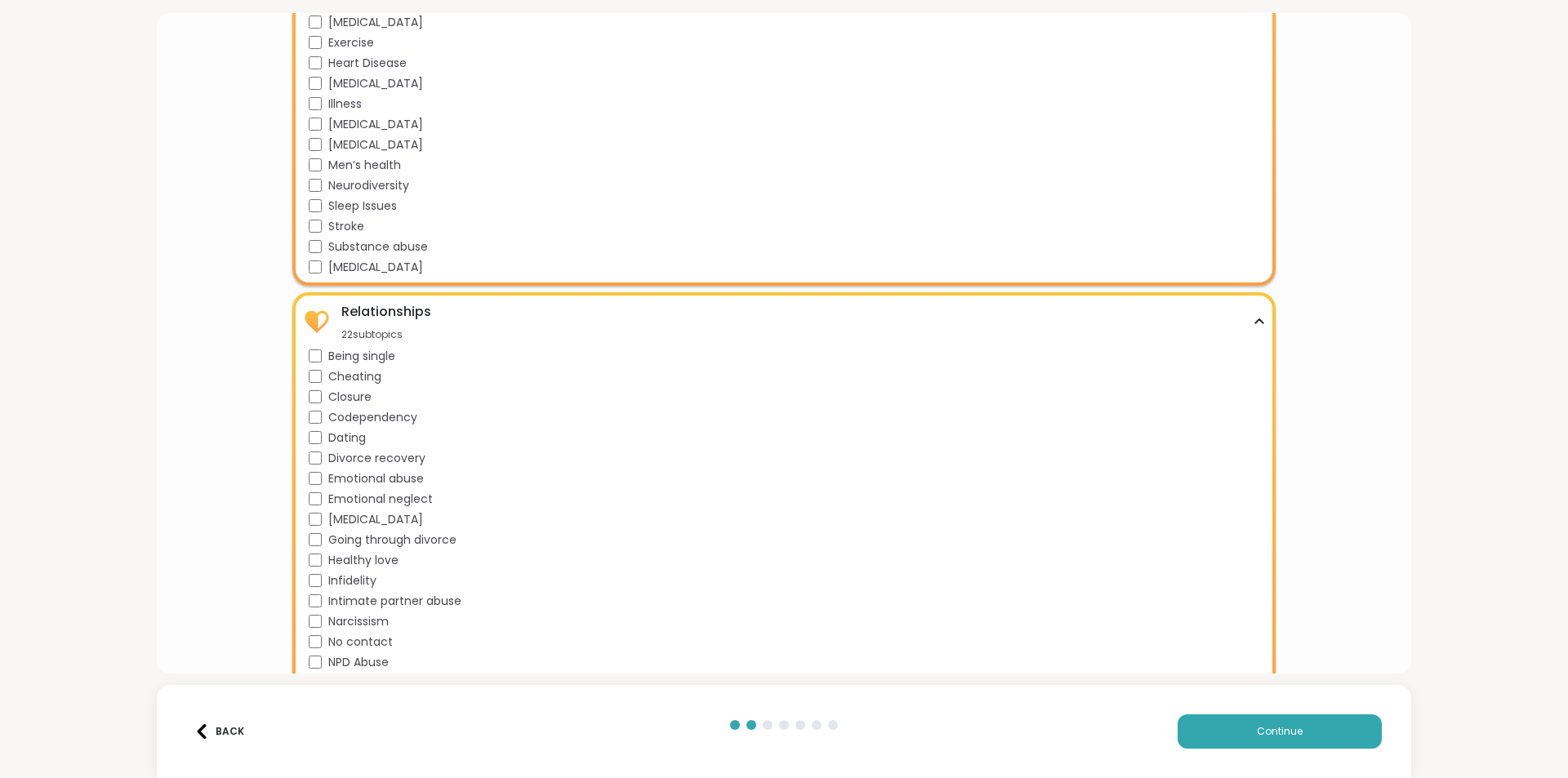
scroll to position [2065, 0]
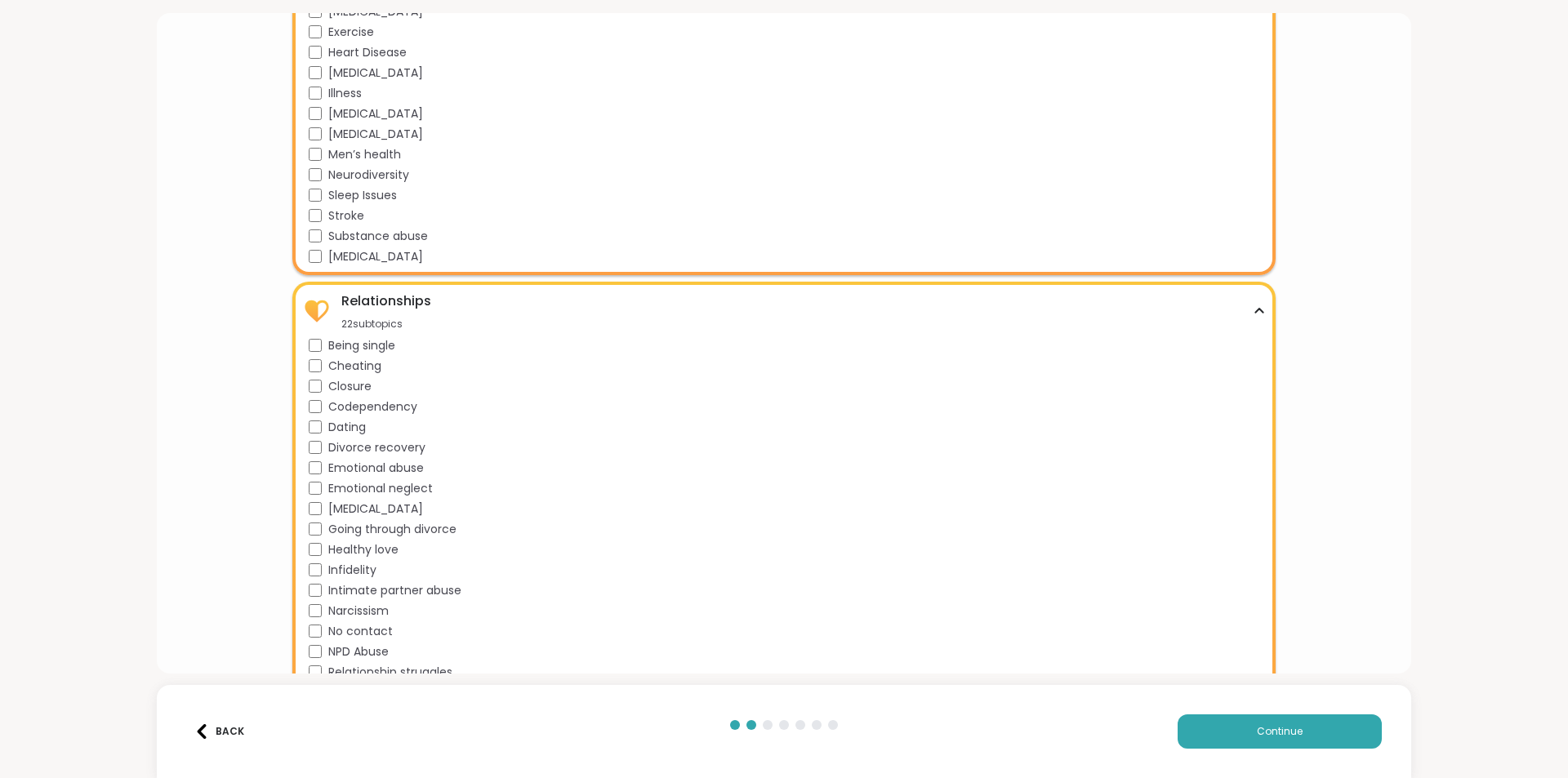
click at [393, 343] on span "Being single" at bounding box center [361, 346] width 67 height 17
click at [356, 386] on span "Closure" at bounding box center [349, 387] width 43 height 17
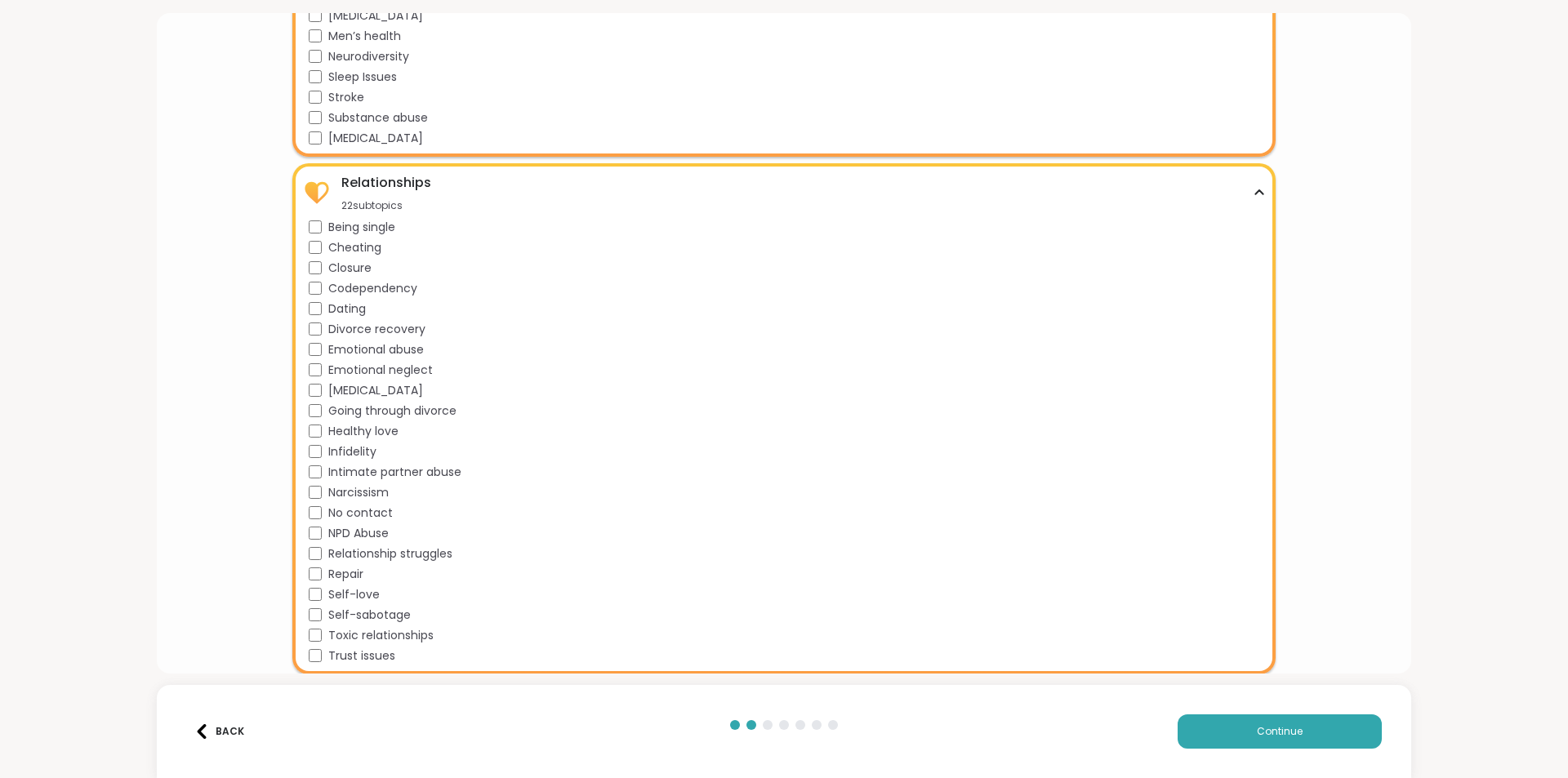
scroll to position [2184, 0]
click at [398, 285] on span "Codependency" at bounding box center [372, 288] width 89 height 17
click at [417, 350] on span "Emotional abuse" at bounding box center [376, 349] width 95 height 17
click at [411, 369] on span "Emotional neglect" at bounding box center [380, 370] width 105 height 17
click at [392, 406] on span "Going through divorce" at bounding box center [392, 411] width 128 height 17
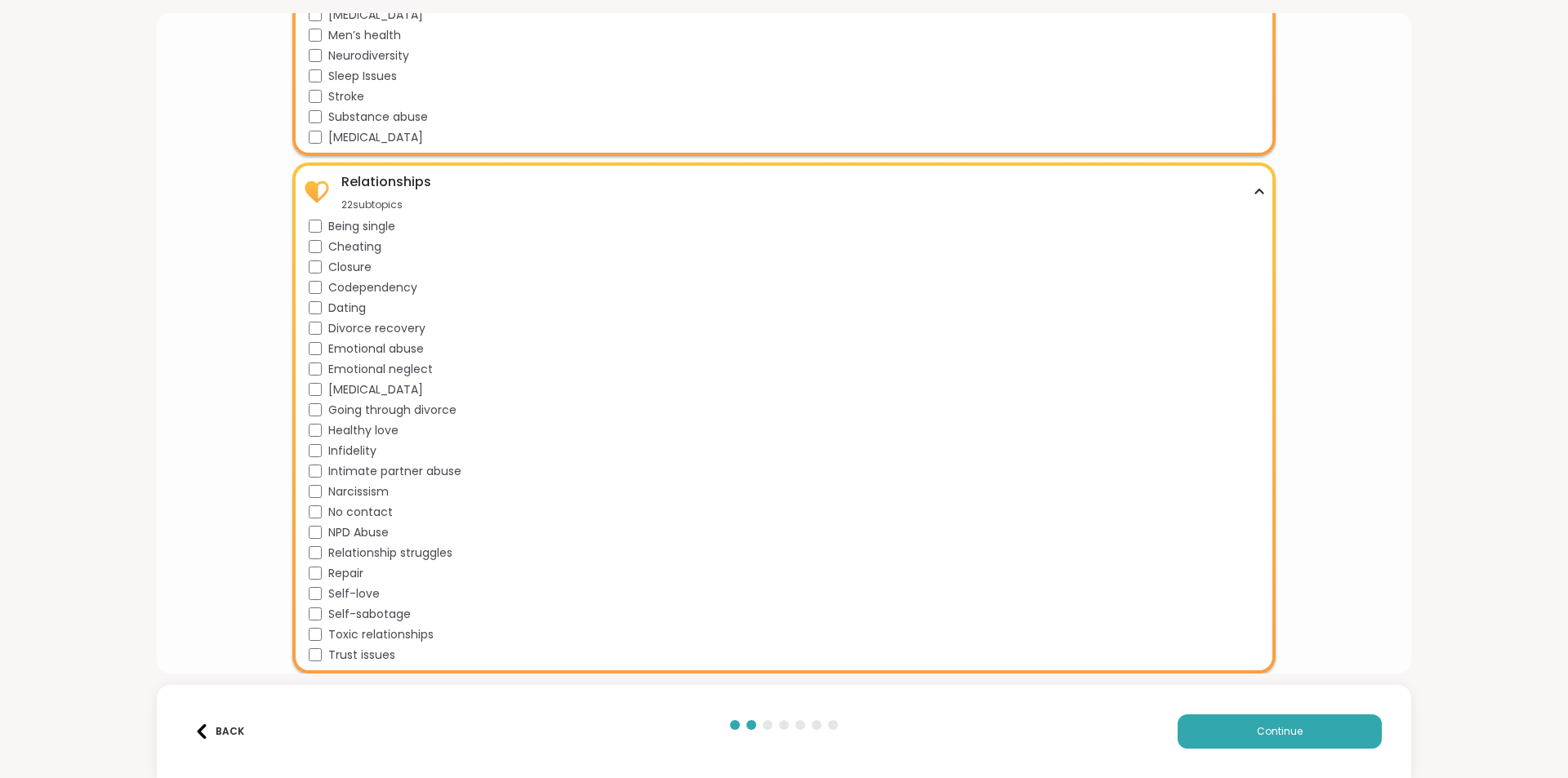
click at [388, 425] on span "Healthy love" at bounding box center [363, 430] width 70 height 17
click at [388, 513] on span "No contact" at bounding box center [360, 512] width 65 height 17
click at [360, 573] on span "Repair" at bounding box center [345, 573] width 35 height 17
click at [349, 589] on span "Self-love" at bounding box center [354, 594] width 51 height 17
click at [357, 614] on span "Self-sabotage" at bounding box center [369, 614] width 83 height 17
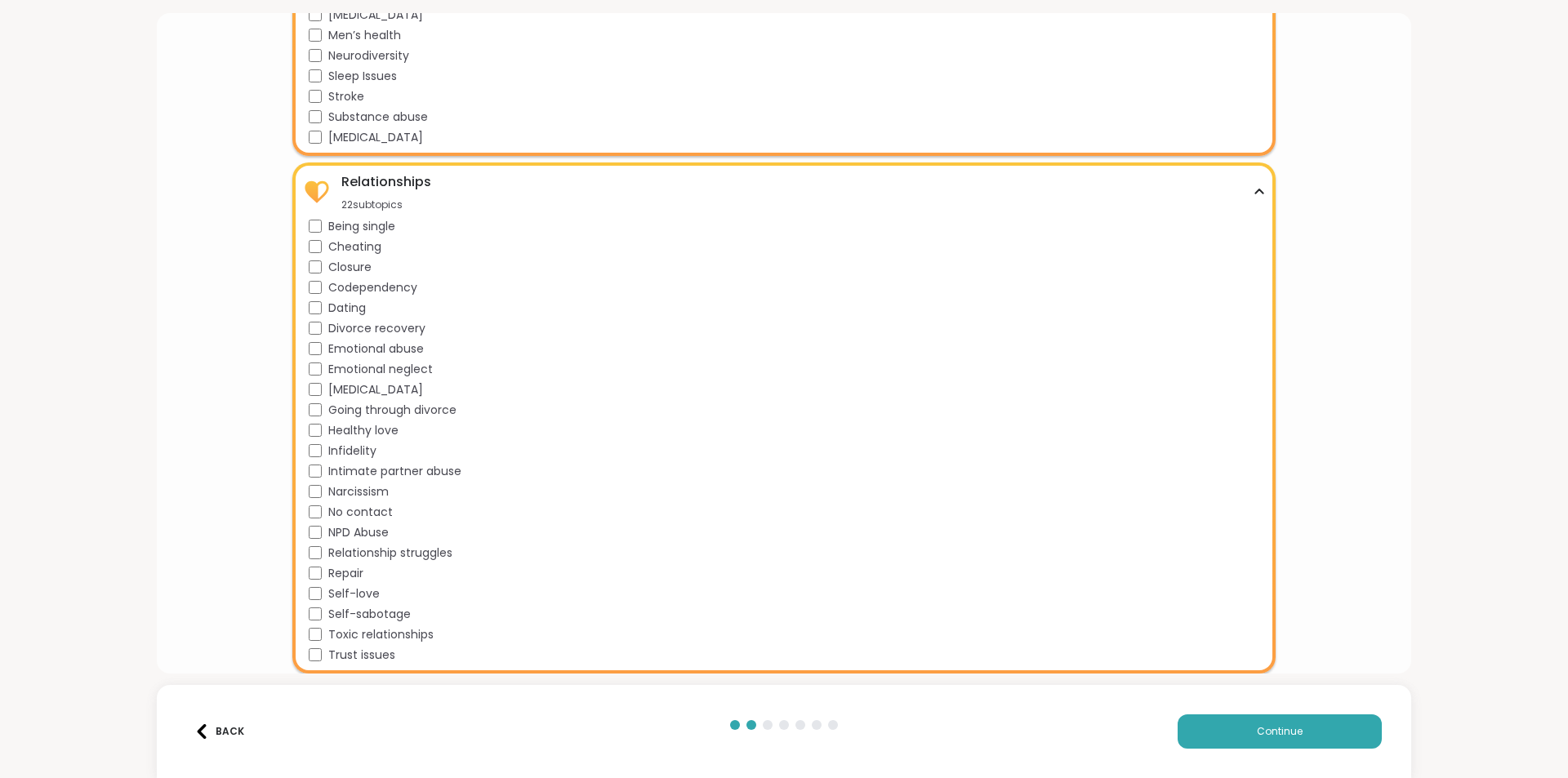
click at [385, 658] on span "Trust issues" at bounding box center [361, 655] width 67 height 17
click at [388, 653] on span "Trust issues" at bounding box center [361, 655] width 67 height 17
click at [1328, 733] on button "Continue" at bounding box center [1280, 732] width 205 height 34
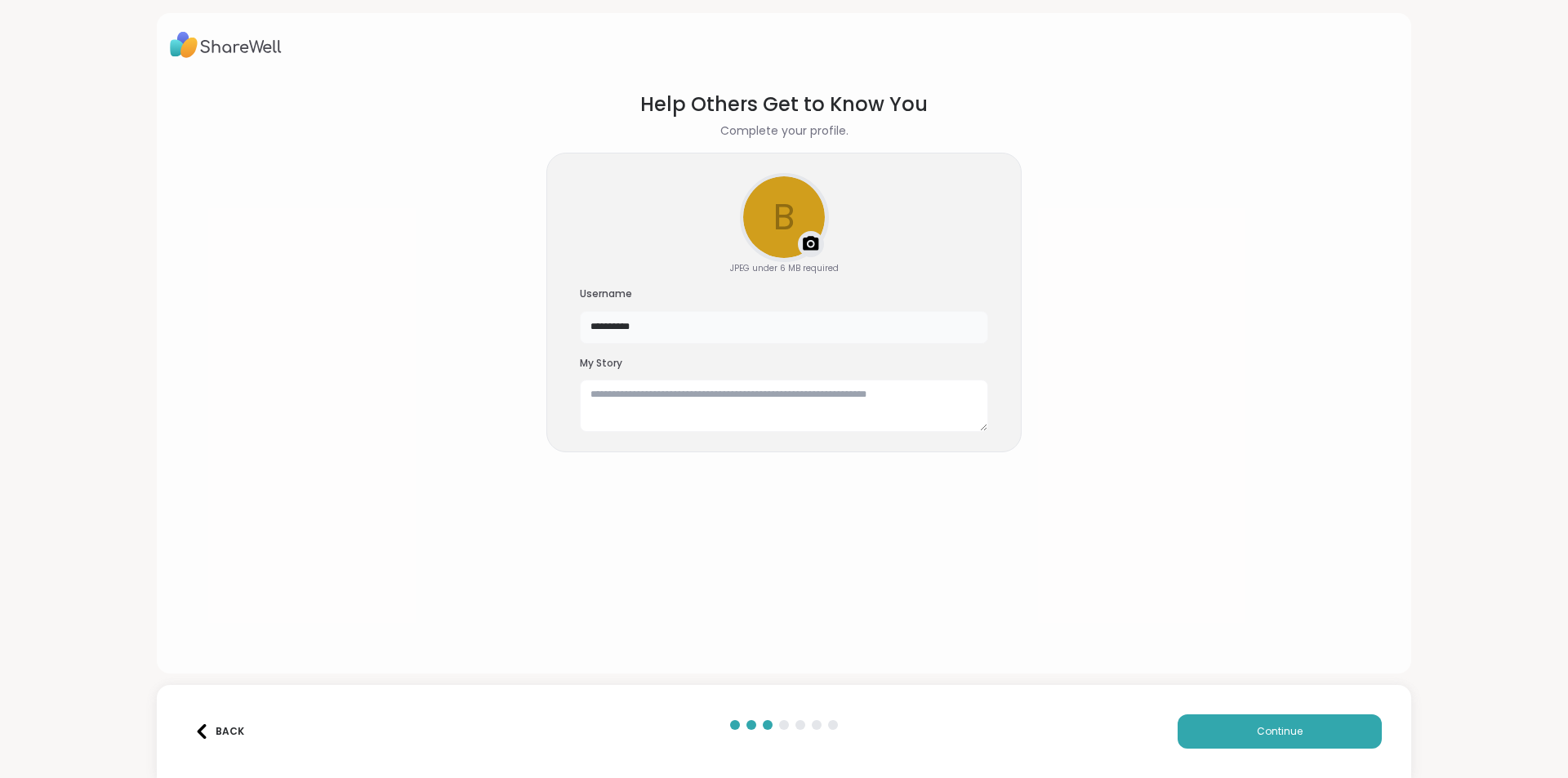
drag, startPoint x: 879, startPoint y: 331, endPoint x: 364, endPoint y: 293, distance: 516.4
click at [364, 293] on section "**********" at bounding box center [783, 368] width 1228 height 584
type input "*******"
click at [891, 413] on textarea at bounding box center [783, 406] width 408 height 52
type textarea "**********"
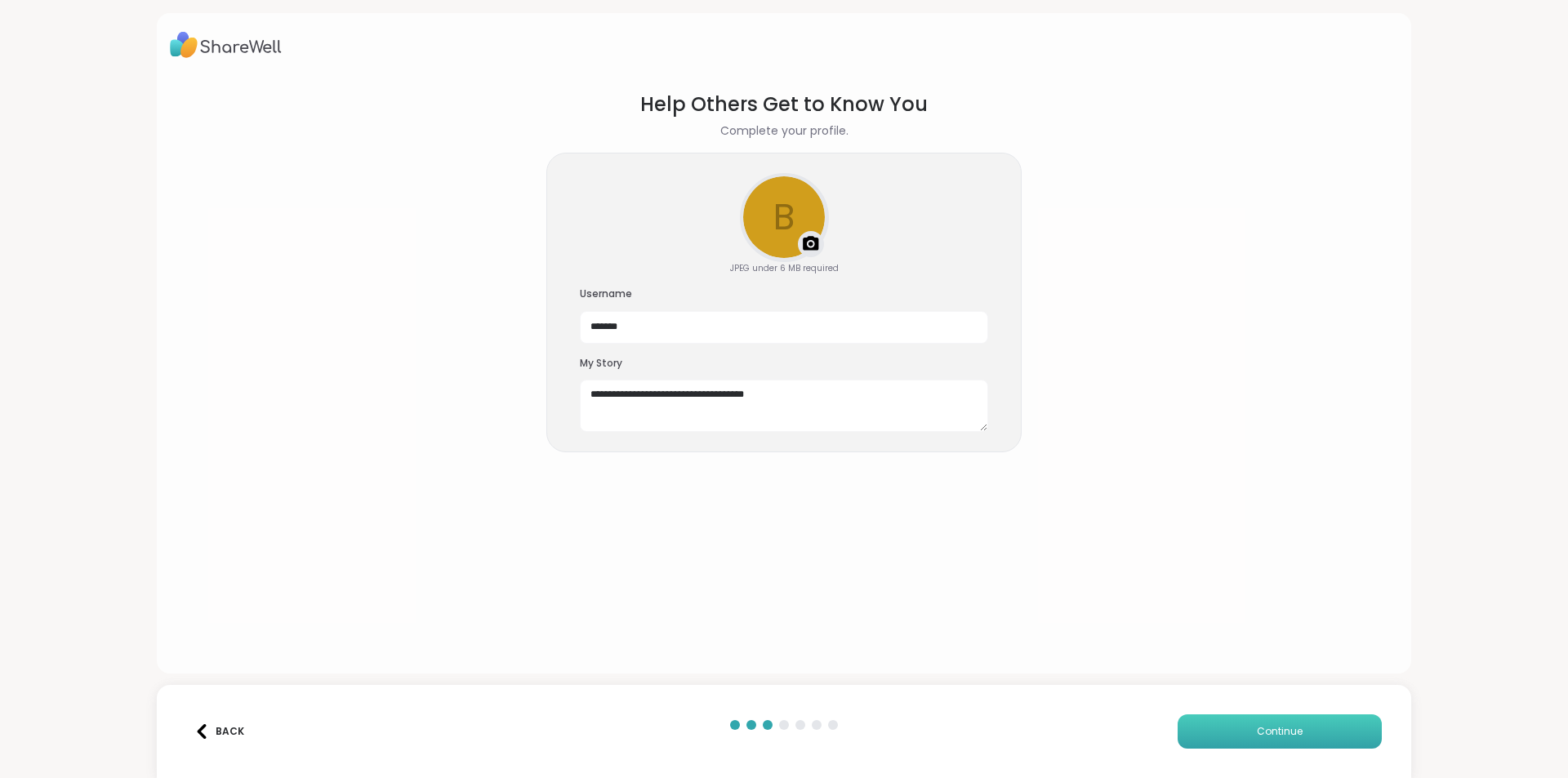
click at [1340, 723] on button "Continue" at bounding box center [1280, 732] width 205 height 34
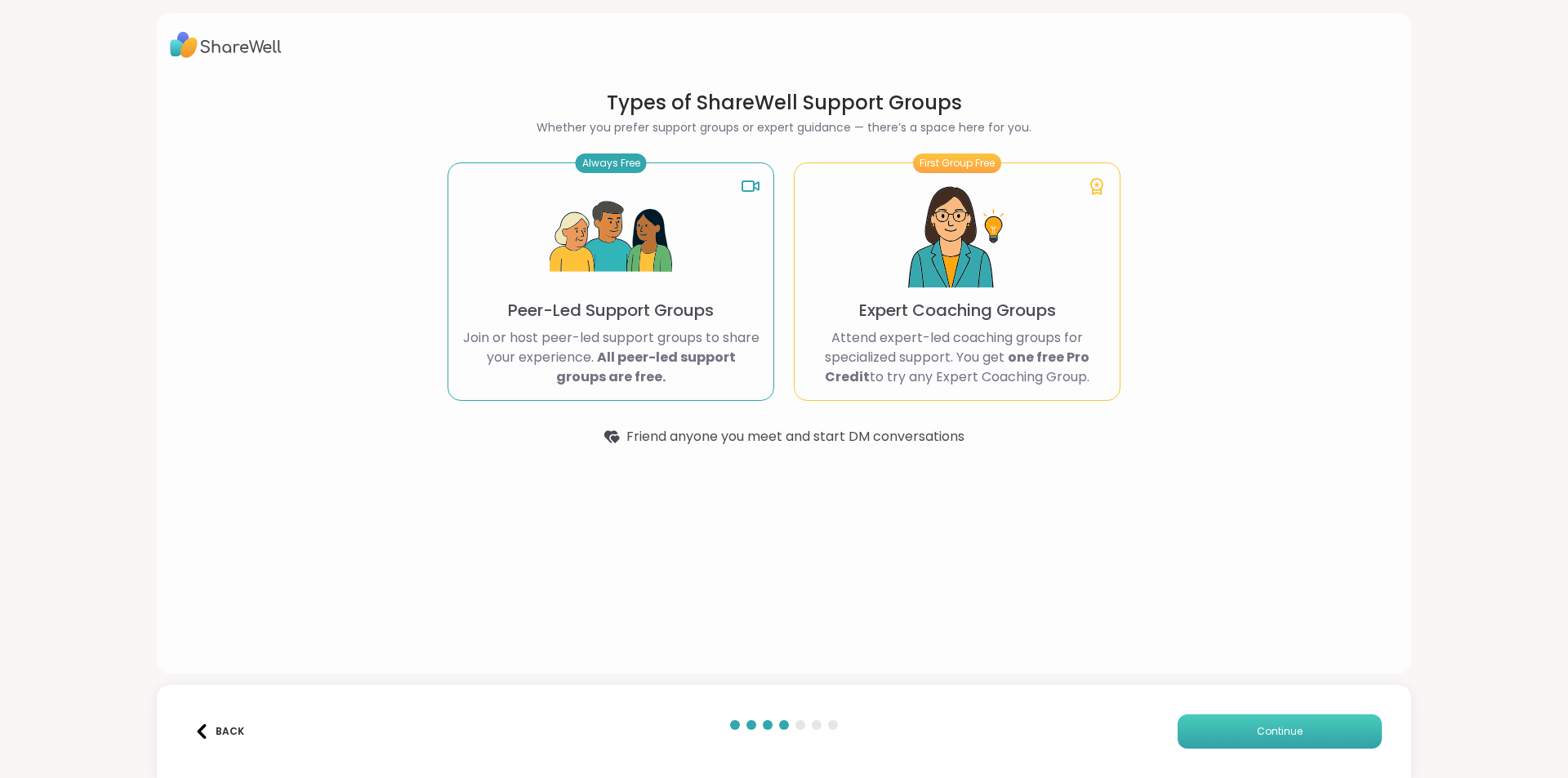
click at [1321, 730] on button "Continue" at bounding box center [1280, 732] width 205 height 34
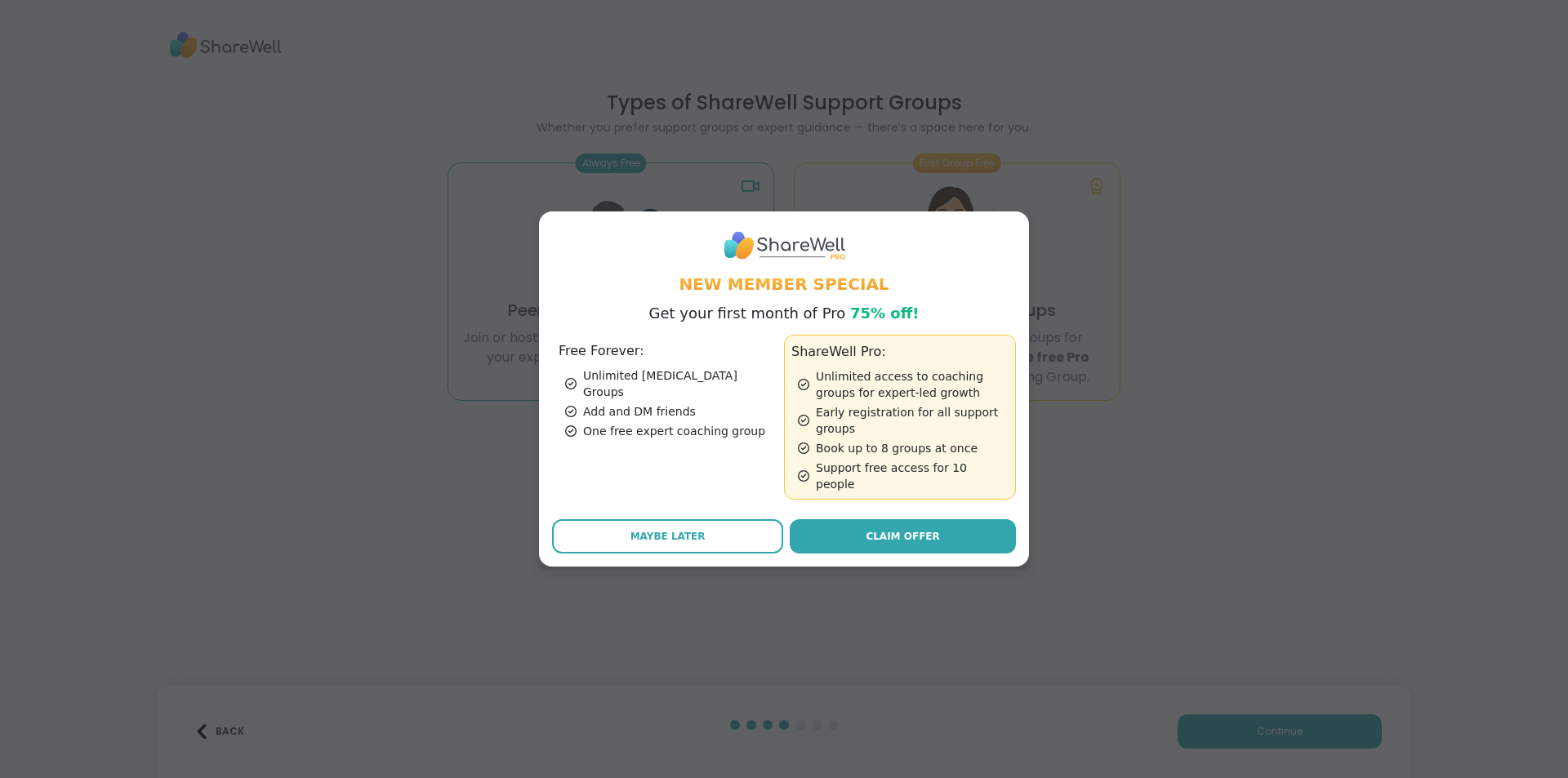
click at [688, 403] on div "Add and DM friends" at bounding box center [671, 411] width 212 height 16
click at [821, 526] on link "Claim Offer" at bounding box center [902, 537] width 226 height 34
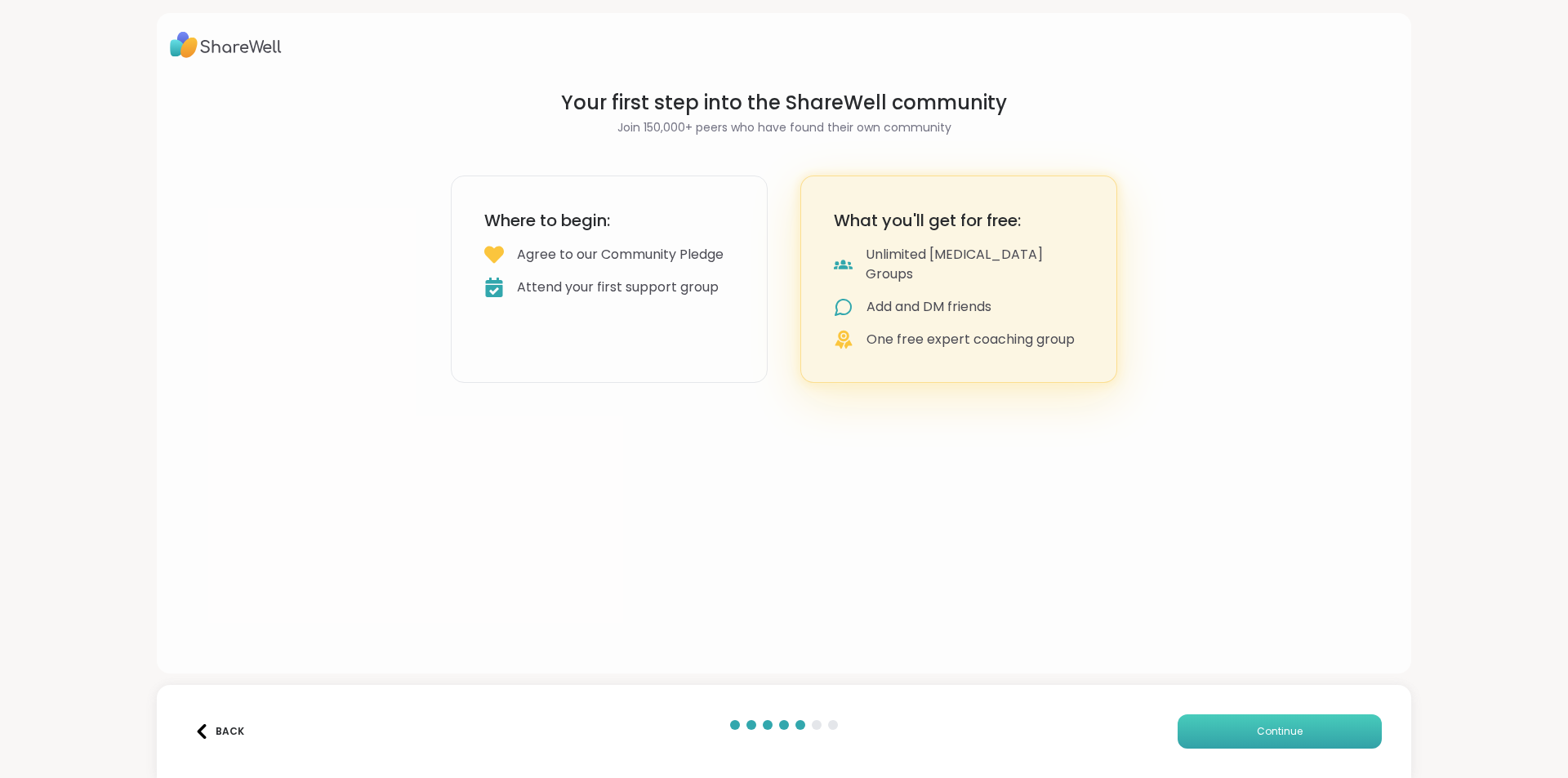
click at [1334, 723] on button "Continue" at bounding box center [1280, 732] width 205 height 34
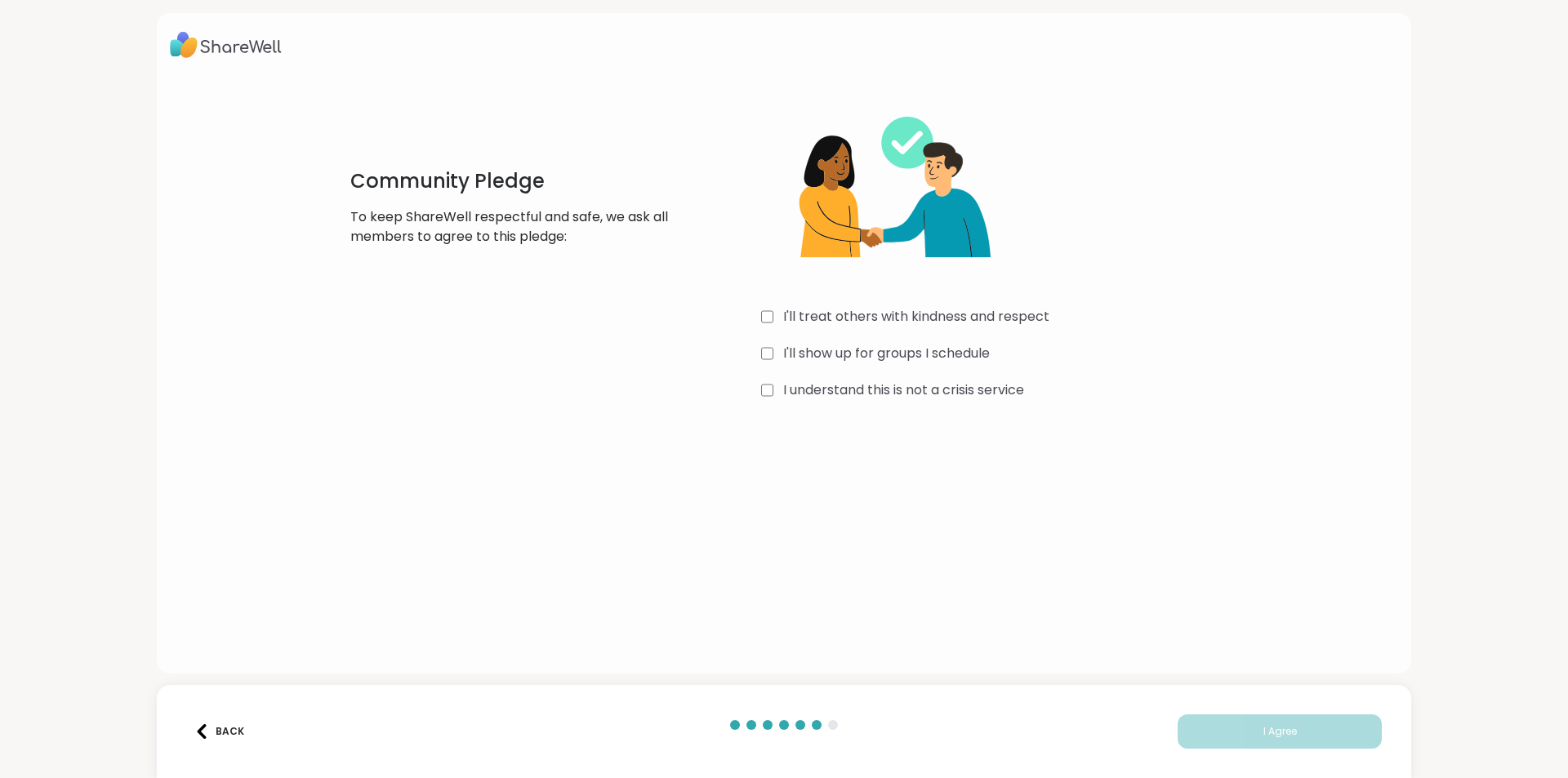
click at [848, 316] on label "I'll treat others with kindness and respect" at bounding box center [916, 316] width 266 height 20
click at [852, 350] on label "I'll show up for groups I schedule" at bounding box center [886, 353] width 206 height 20
click at [862, 400] on label "I understand this is not a crisis service" at bounding box center [903, 390] width 241 height 20
click at [1286, 727] on button "I Agree" at bounding box center [1280, 732] width 205 height 34
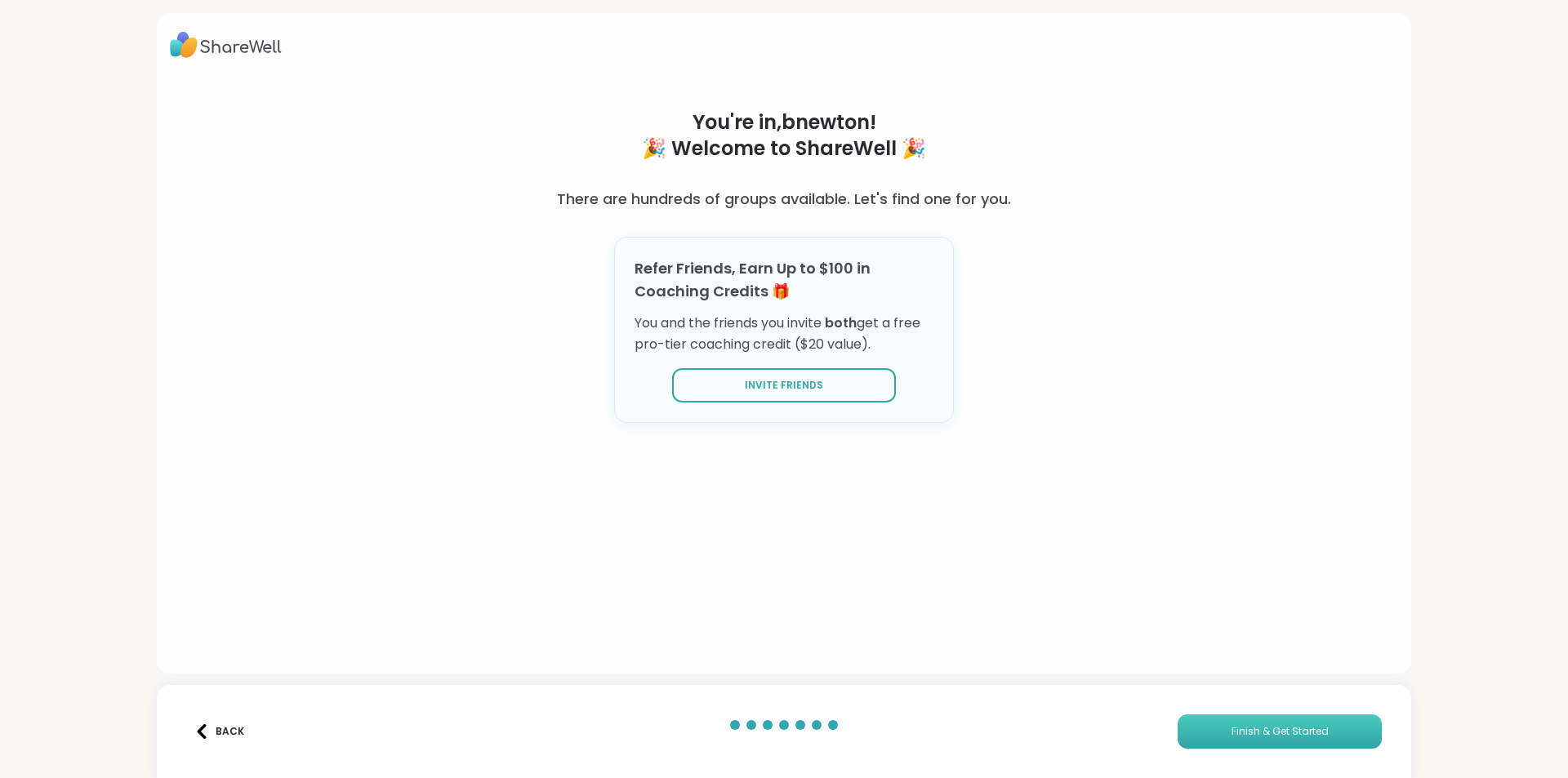
click at [1265, 735] on span "Finish & Get Started" at bounding box center [1280, 731] width 97 height 14
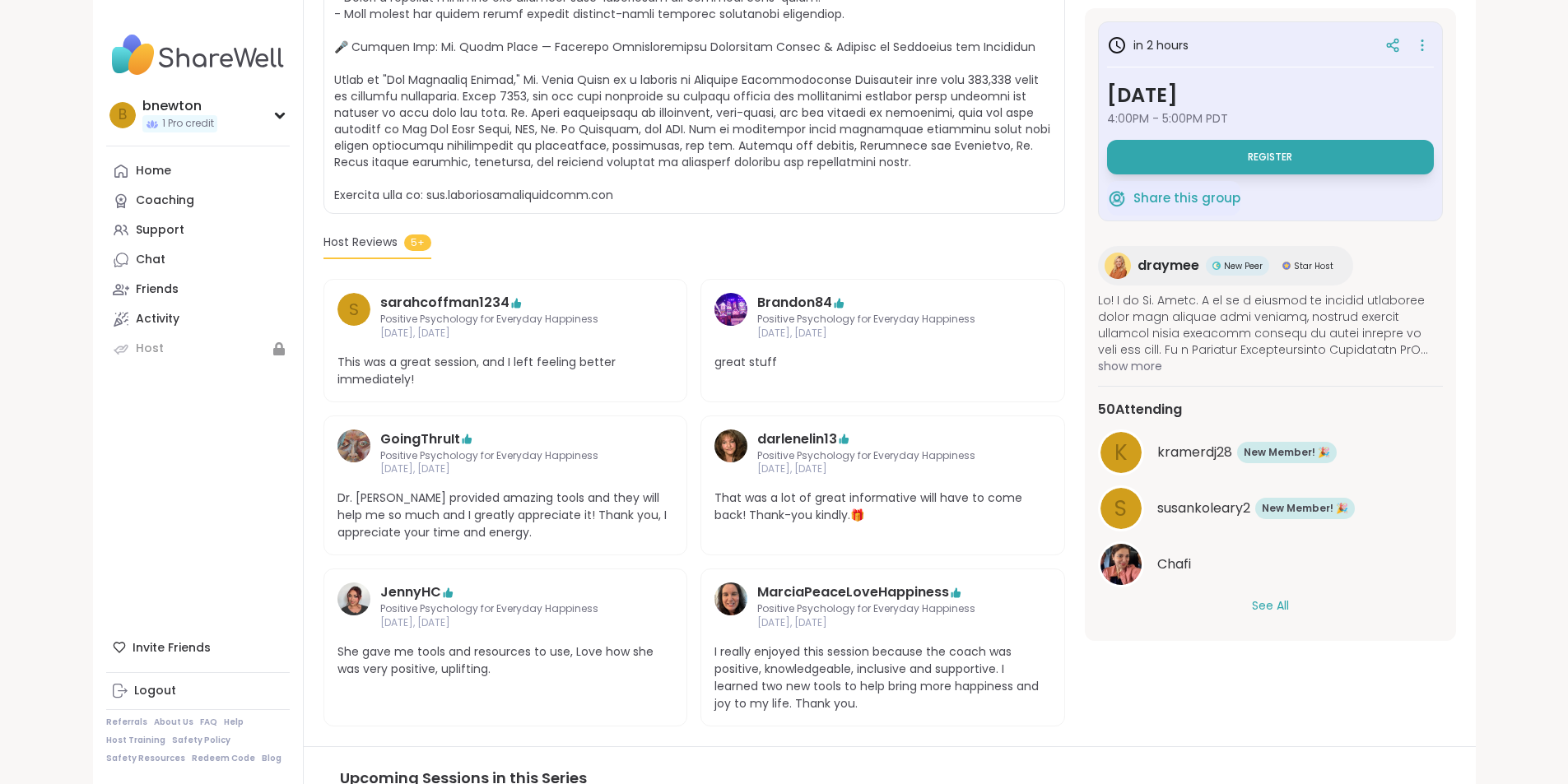
scroll to position [576, 0]
